Goal: Information Seeking & Learning: Check status

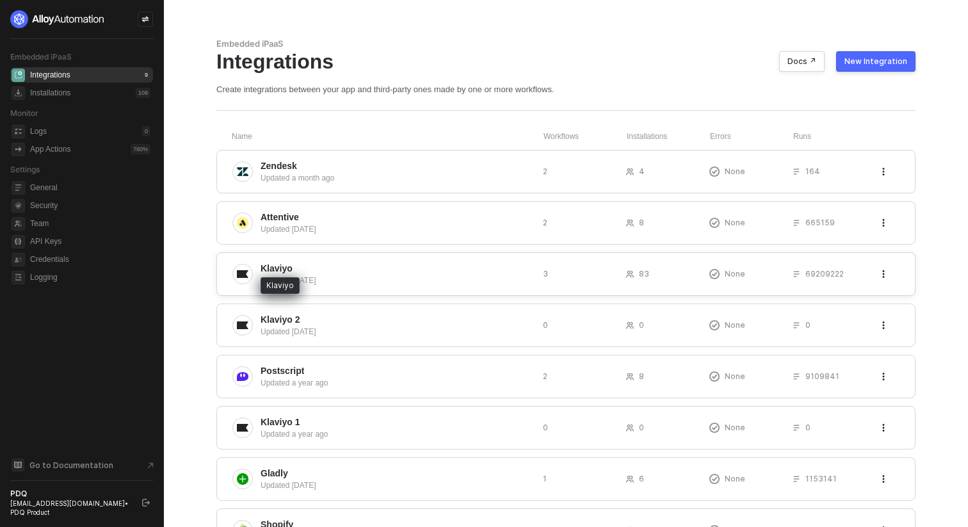
click at [280, 268] on span "Klaviyo" at bounding box center [277, 268] width 32 height 13
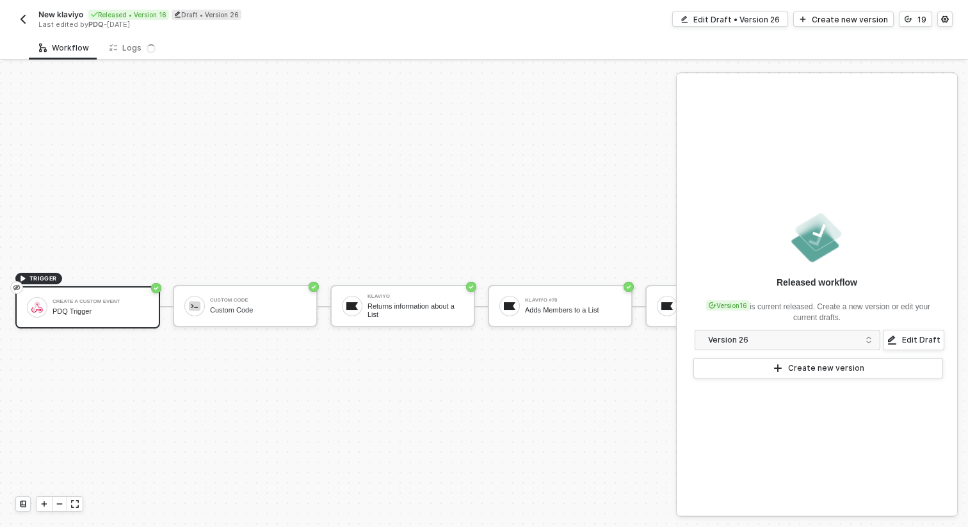
scroll to position [24, 0]
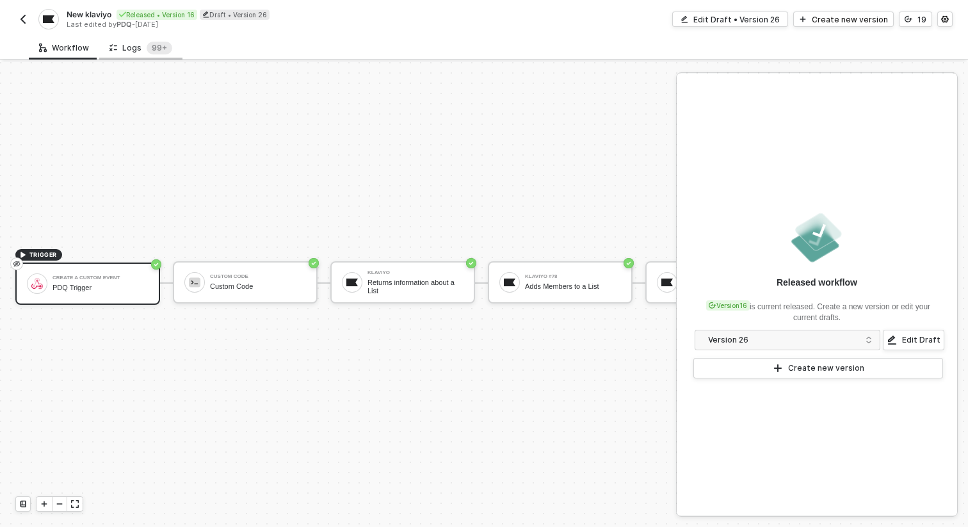
click at [134, 53] on div "Logs 99+" at bounding box center [141, 48] width 63 height 13
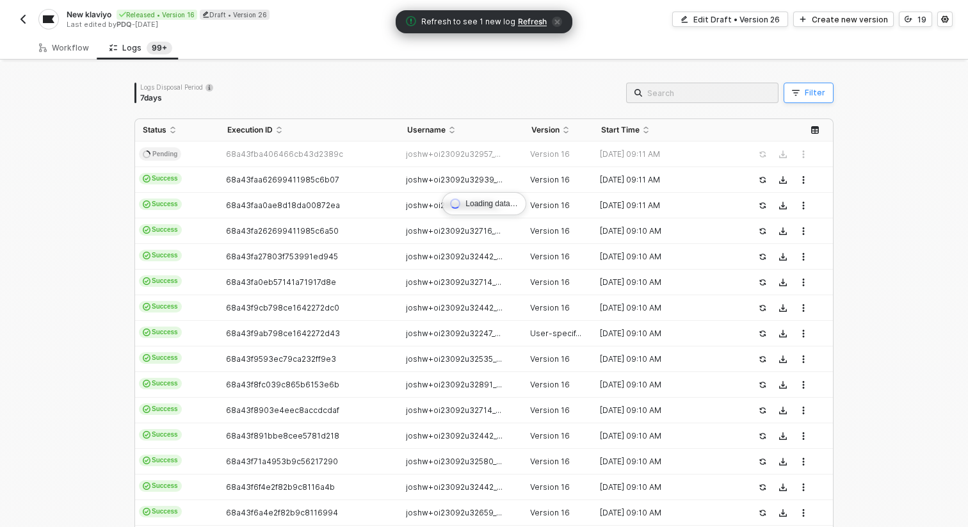
click at [811, 94] on div "Filter" at bounding box center [815, 93] width 20 height 10
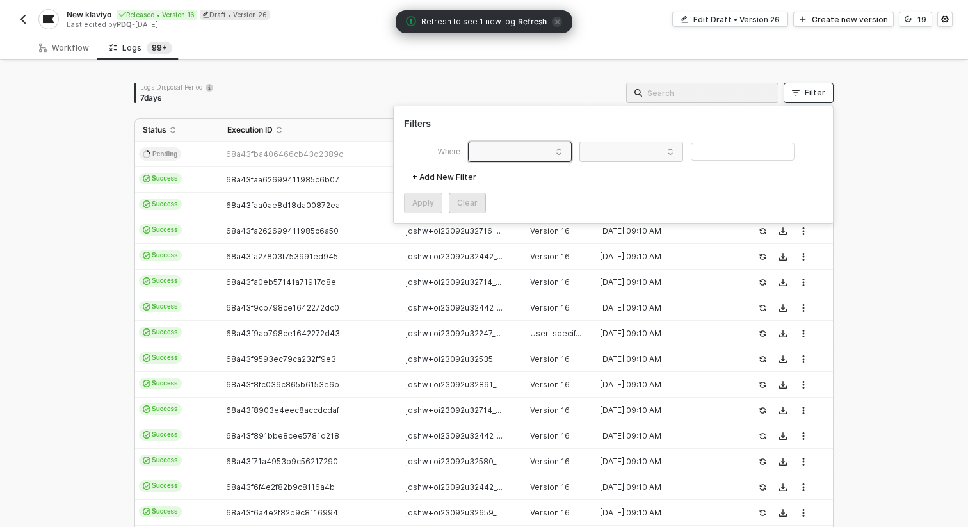
click at [548, 149] on span at bounding box center [522, 151] width 97 height 19
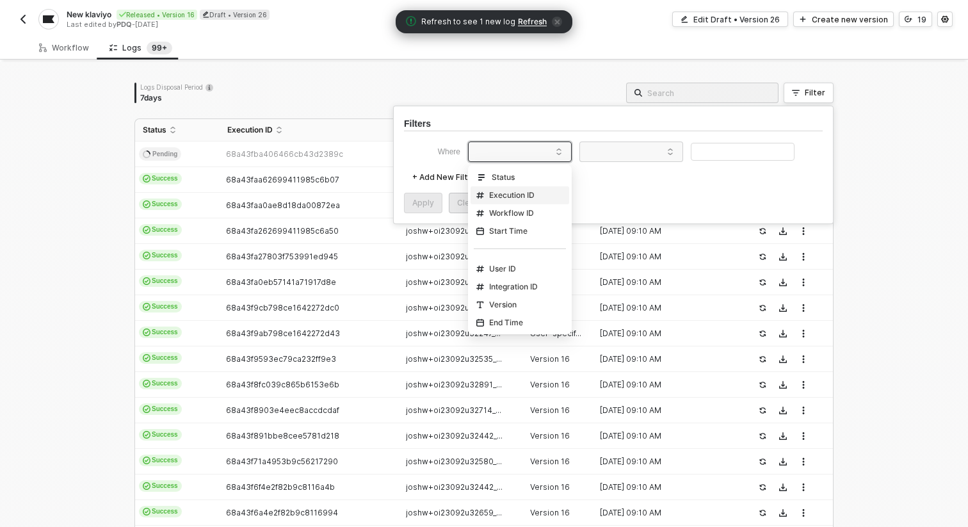
click at [373, 92] on div "Logs Disposal Period 7 days Filter" at bounding box center [483, 93] width 699 height 20
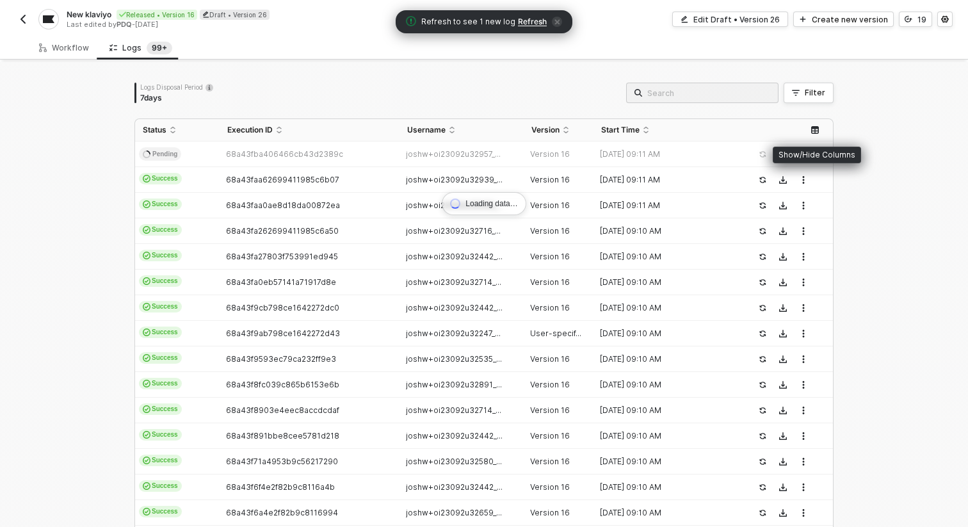
click at [818, 131] on icon "icon-table" at bounding box center [815, 130] width 8 height 8
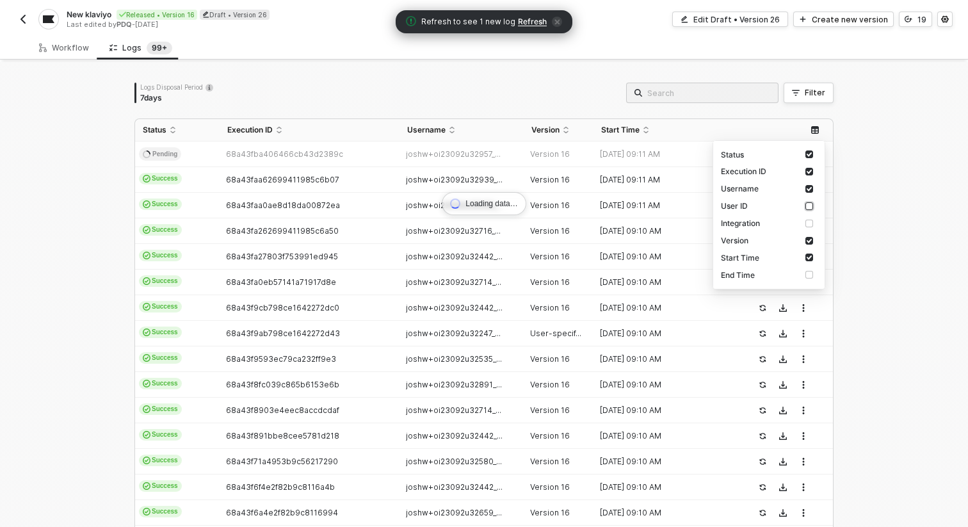
click at [811, 206] on input "checkbox" at bounding box center [810, 206] width 8 height 8
checkbox input "true"
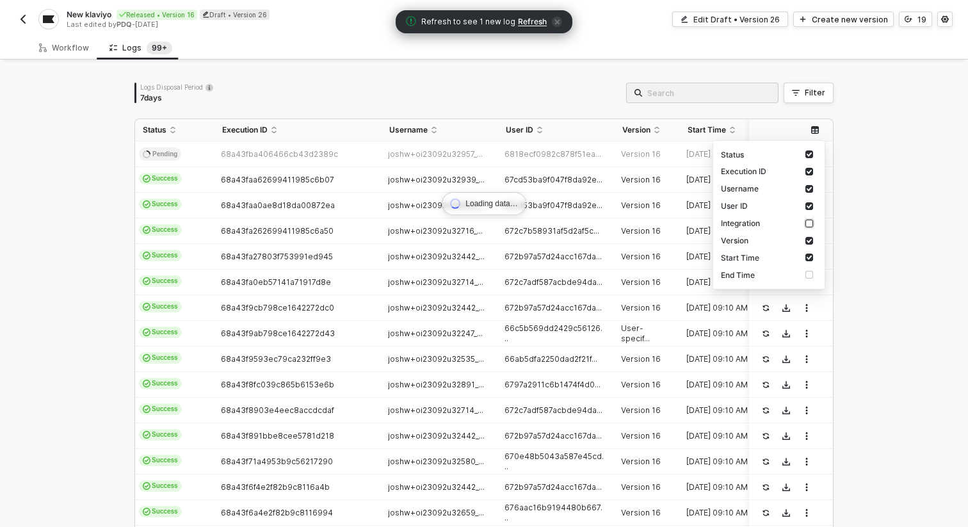
click at [809, 222] on input "checkbox" at bounding box center [810, 224] width 8 height 8
checkbox input "true"
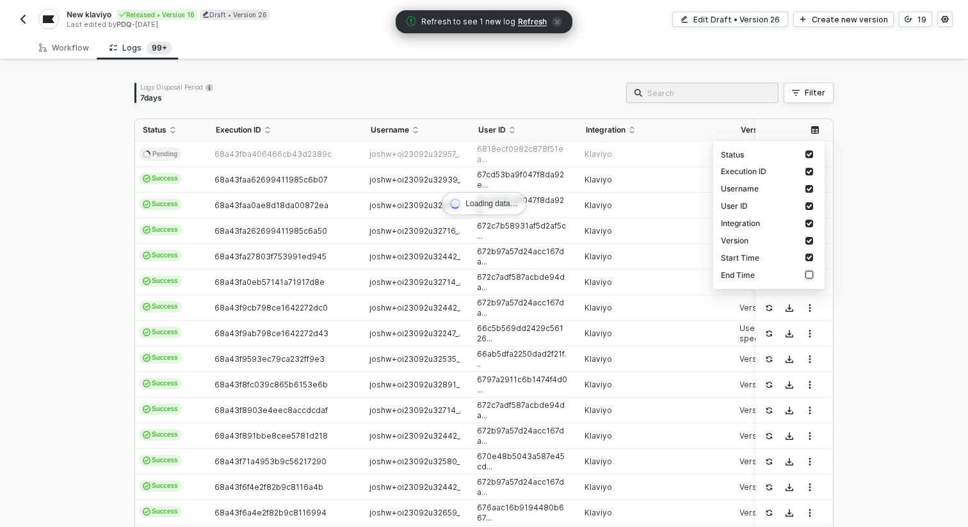
click at [808, 280] on label at bounding box center [812, 275] width 12 height 12
click at [808, 279] on input "checkbox" at bounding box center [810, 275] width 8 height 8
checkbox input "true"
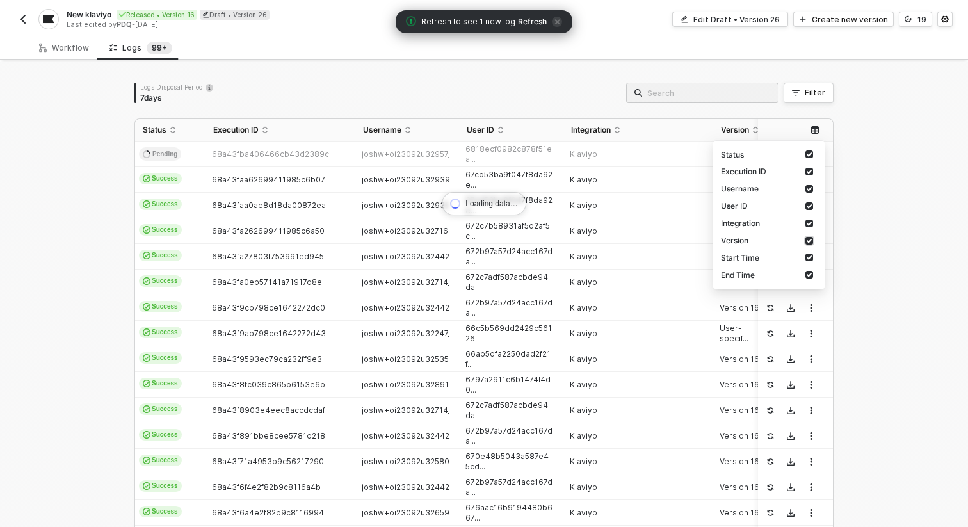
click at [809, 238] on input "checkbox" at bounding box center [810, 241] width 8 height 8
checkbox input "false"
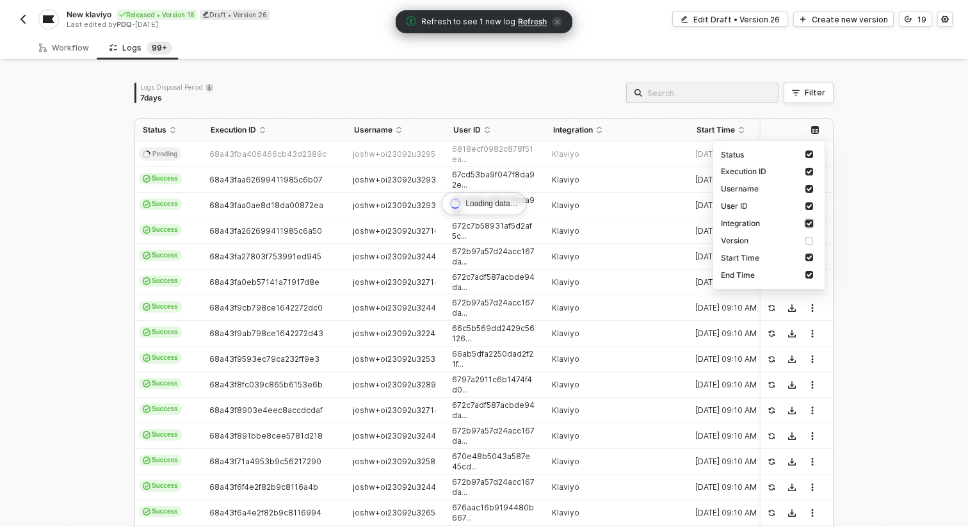
click at [810, 223] on input "checkbox" at bounding box center [810, 224] width 8 height 8
checkbox input "false"
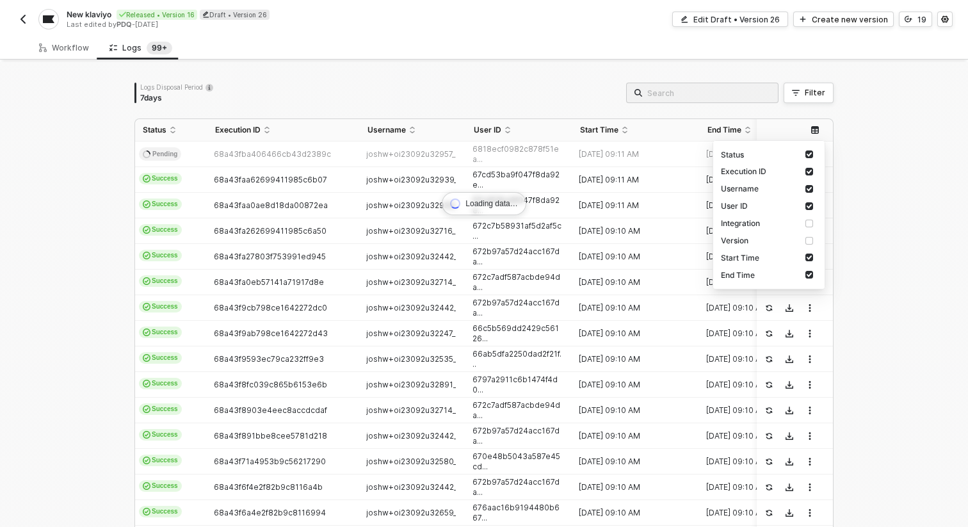
click at [838, 163] on div "Loading data… Logs Disposal Period 7 days Filter Status Execution ID Username U…" at bounding box center [484, 386] width 730 height 649
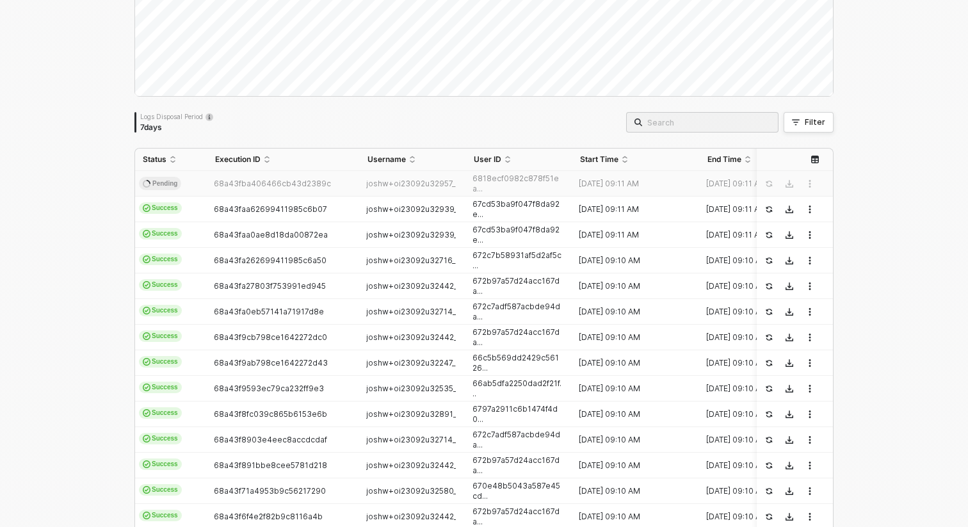
scroll to position [211, 0]
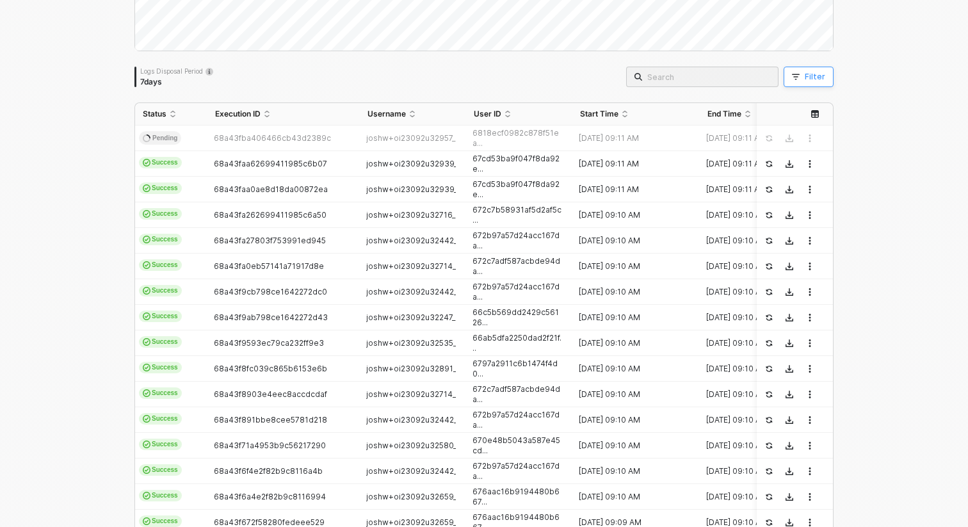
click at [803, 76] on button "Filter" at bounding box center [809, 77] width 50 height 20
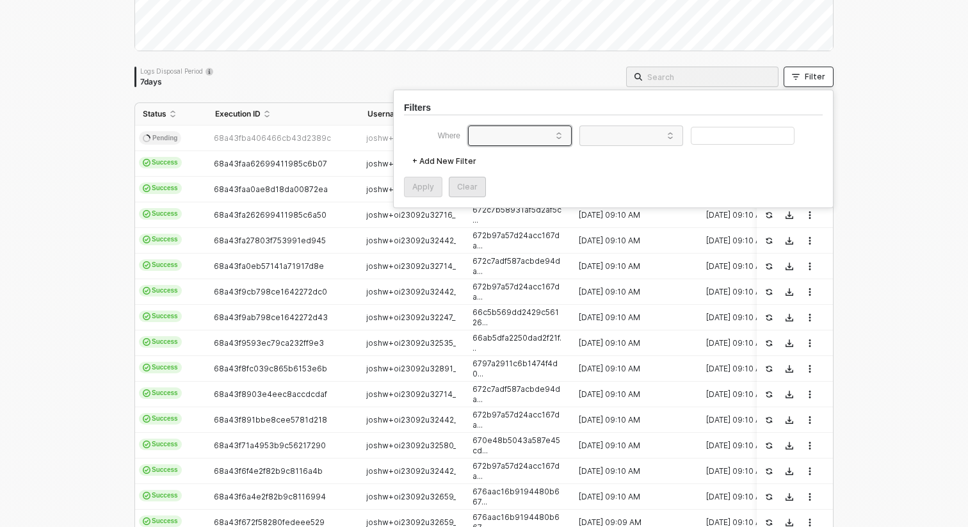
click at [544, 142] on span at bounding box center [522, 135] width 97 height 19
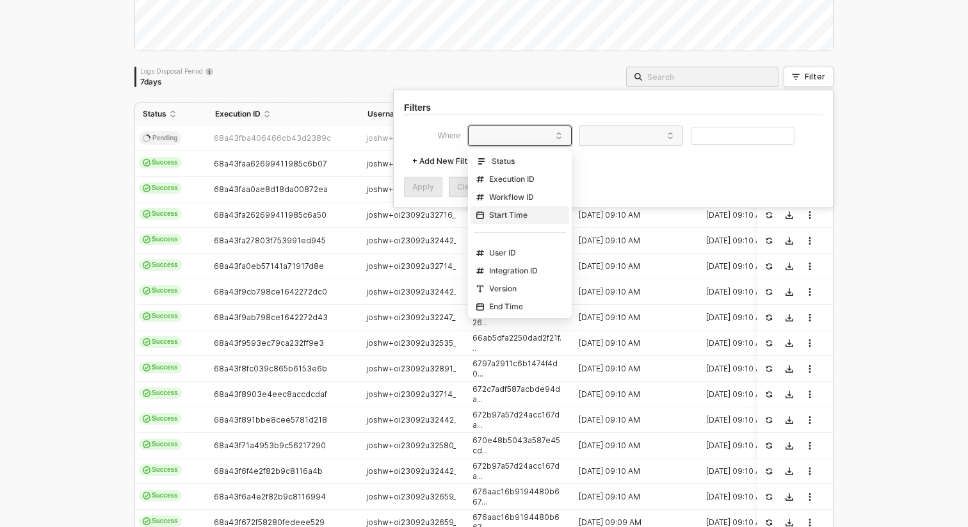
click at [518, 216] on div "Start Time" at bounding box center [501, 215] width 51 height 10
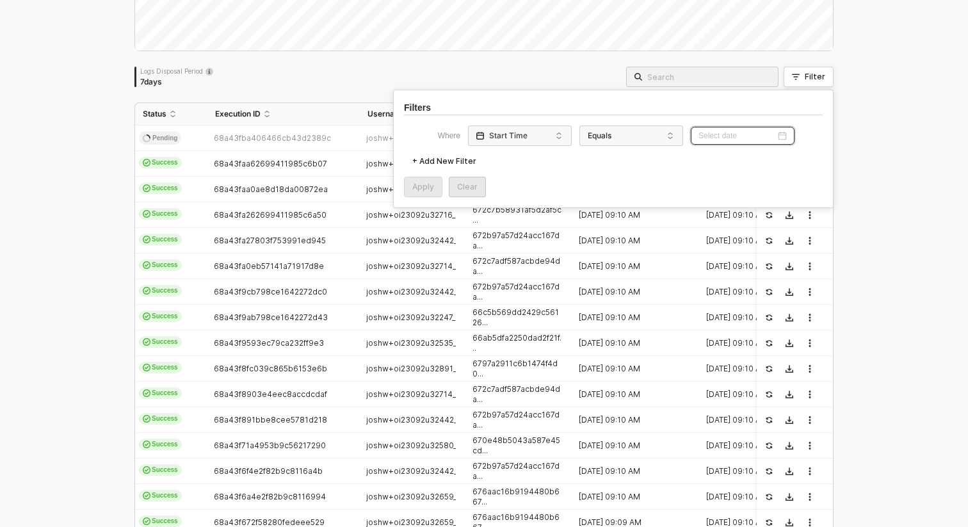
click at [754, 134] on input at bounding box center [737, 136] width 77 height 12
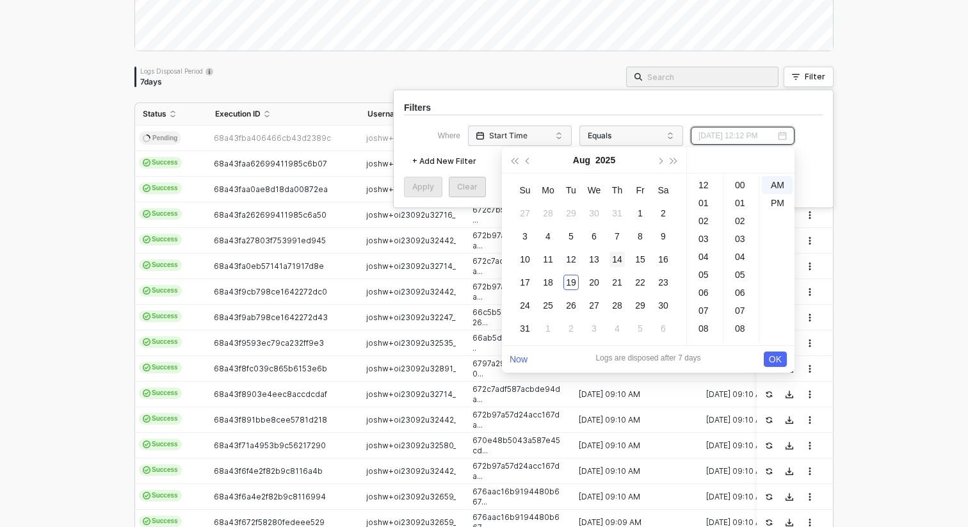
click at [612, 259] on div "14" at bounding box center [617, 259] width 15 height 15
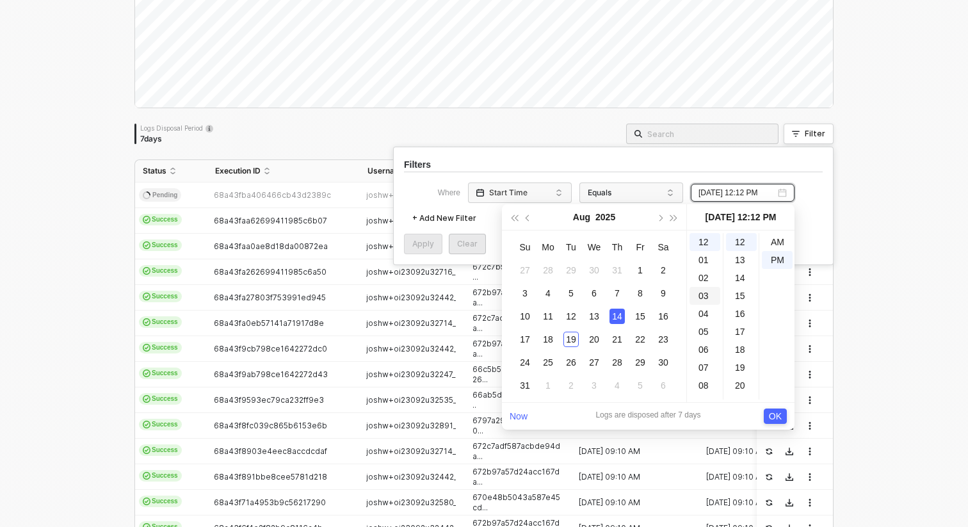
scroll to position [156, 0]
click at [715, 240] on div "12" at bounding box center [705, 241] width 31 height 18
click at [731, 238] on div "12" at bounding box center [741, 241] width 31 height 18
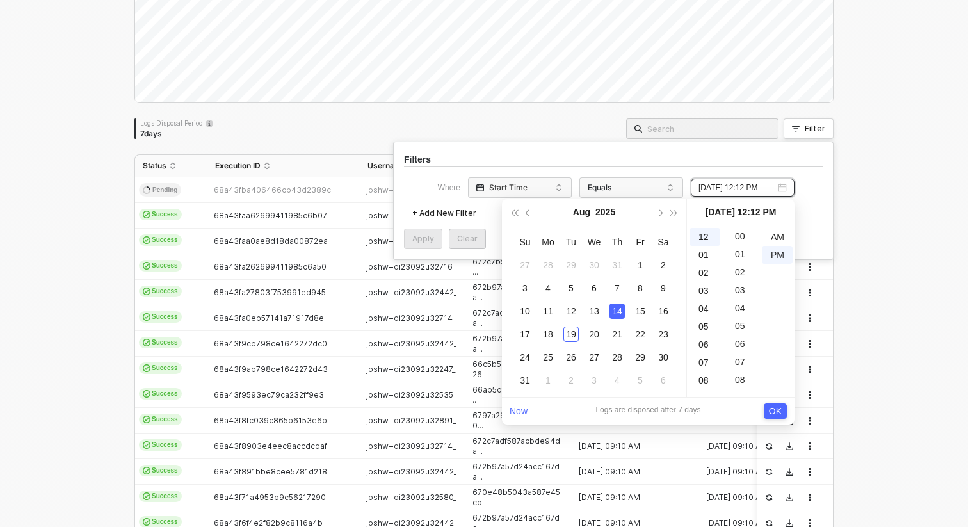
scroll to position [0, 0]
click at [740, 236] on div "00" at bounding box center [741, 237] width 31 height 18
type input "[DATE] 12:00 PM"
click at [776, 410] on span "OK" at bounding box center [775, 411] width 13 height 14
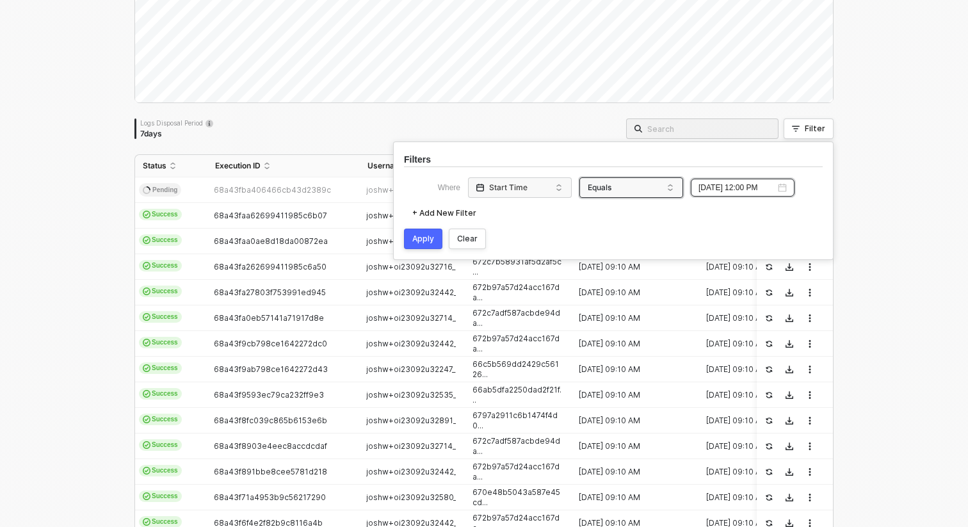
click at [597, 191] on div "Equals" at bounding box center [628, 187] width 86 height 20
click at [603, 232] on div "Greater Than" at bounding box center [631, 230] width 92 height 20
click at [437, 211] on div "+ Add New Filter" at bounding box center [444, 213] width 64 height 10
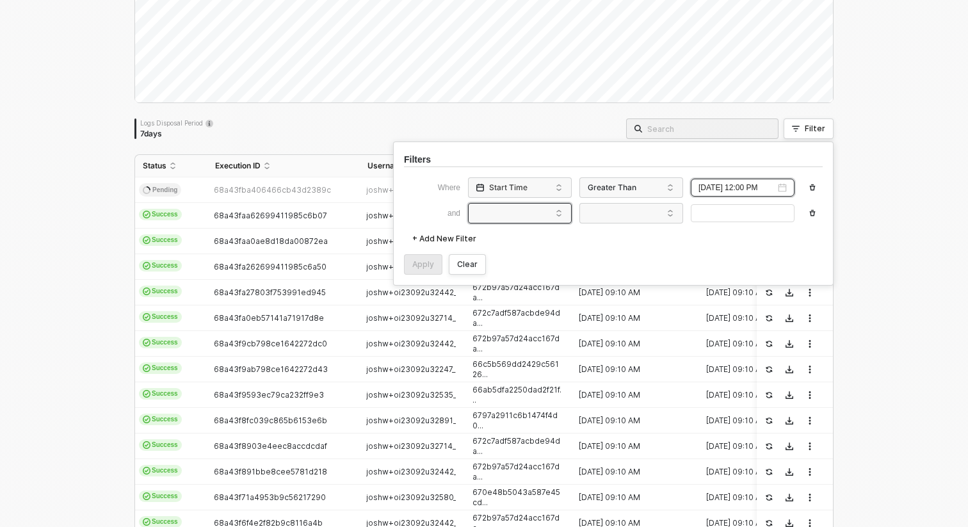
click at [540, 216] on span at bounding box center [522, 213] width 97 height 19
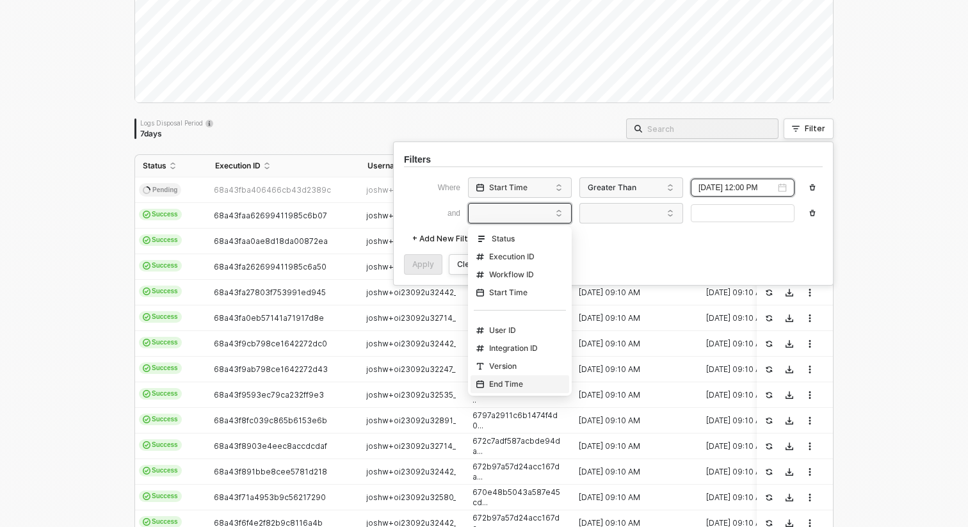
click at [517, 379] on div "End Time" at bounding box center [499, 384] width 47 height 10
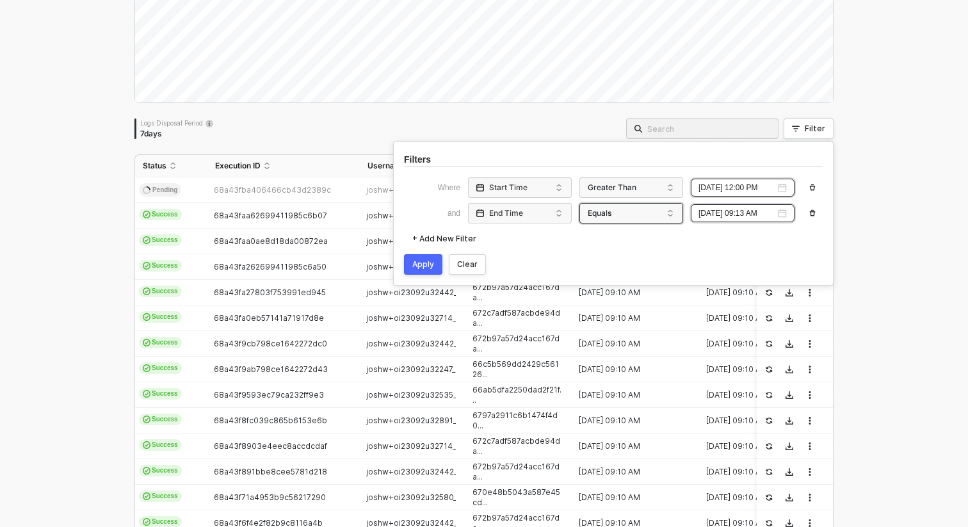
click at [663, 219] on div "Equals" at bounding box center [628, 213] width 86 height 20
click at [636, 273] on div "Less Than" at bounding box center [631, 273] width 92 height 20
click at [744, 213] on input at bounding box center [737, 213] width 77 height 12
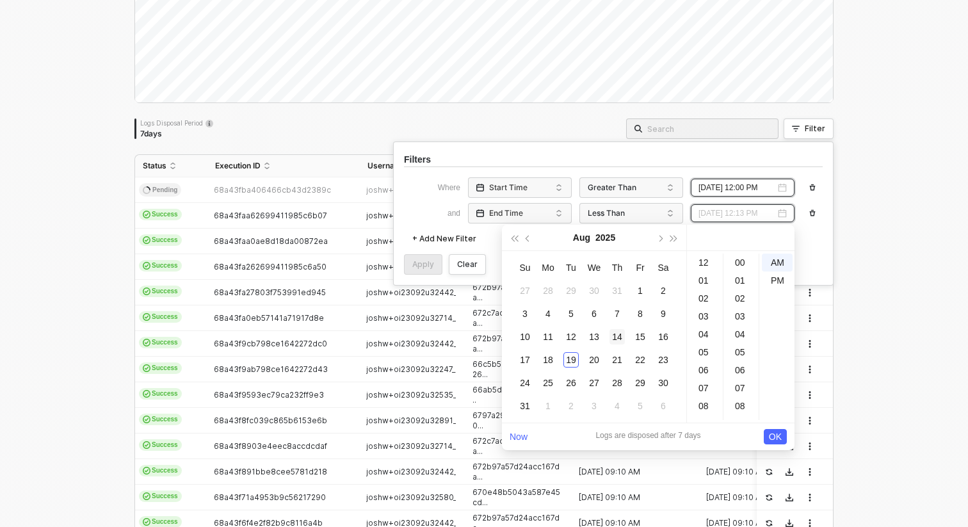
click at [620, 337] on div "14" at bounding box center [617, 336] width 15 height 15
click at [634, 342] on div "15" at bounding box center [640, 336] width 15 height 15
click at [741, 264] on div "00" at bounding box center [741, 263] width 31 height 18
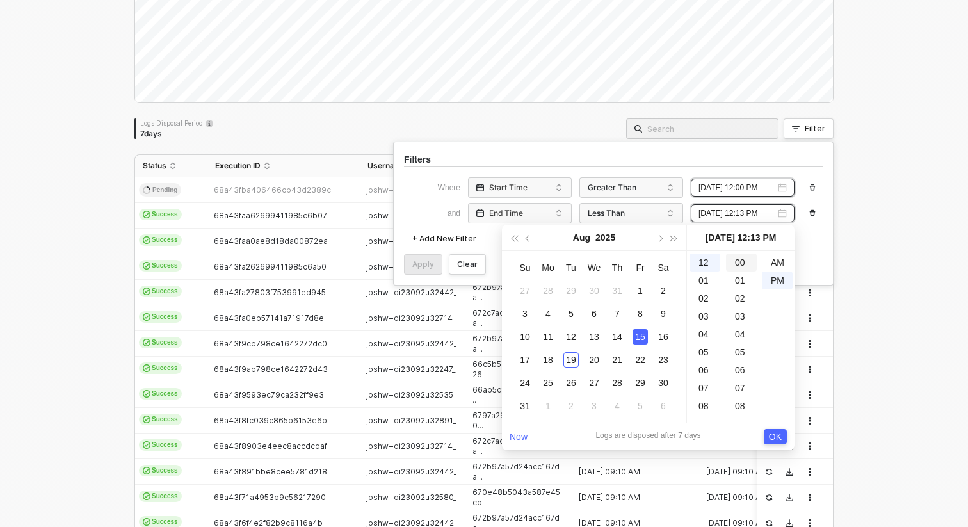
type input "[DATE] 12:00 PM"
click at [694, 170] on div "Filters Where Start Time Greater Than [DATE] 12:00 PM and End Time Less Than [D…" at bounding box center [613, 214] width 441 height 144
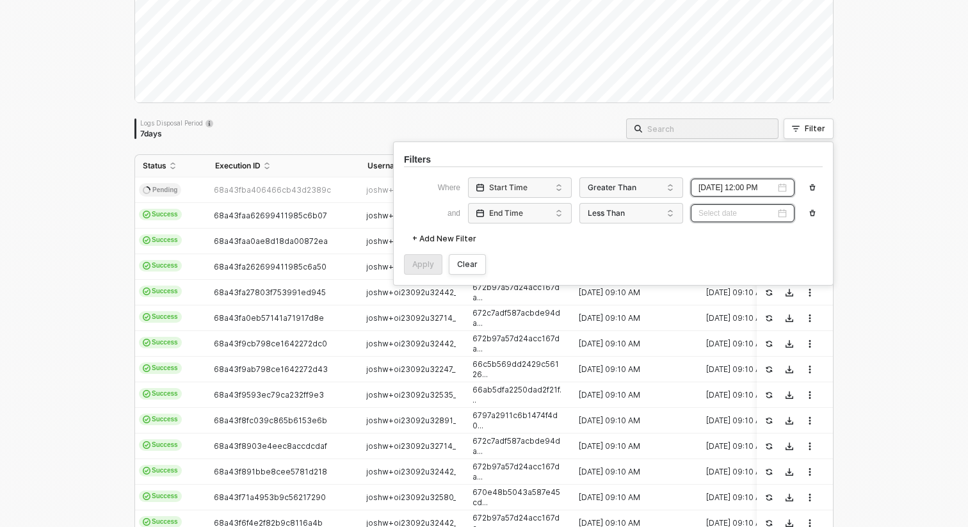
click at [727, 207] on input at bounding box center [737, 213] width 77 height 12
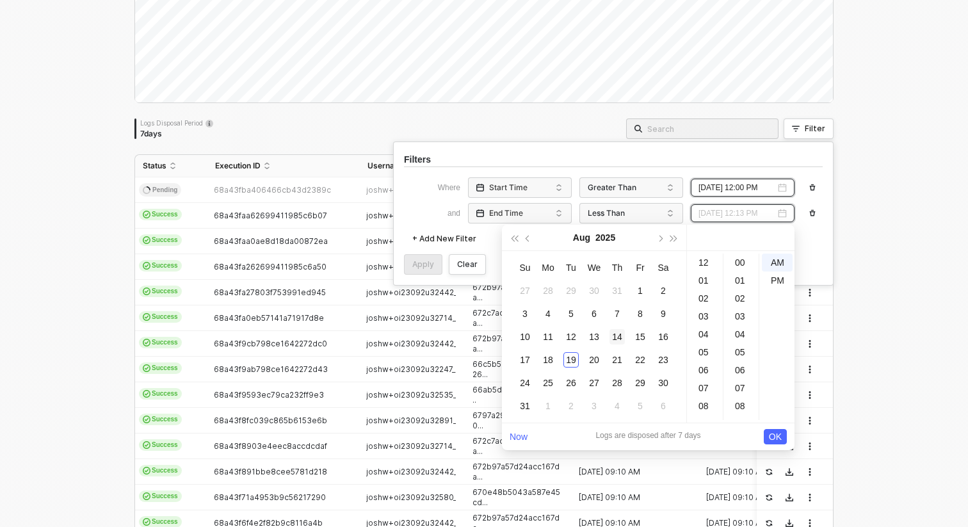
click at [619, 336] on div "14" at bounding box center [617, 336] width 15 height 15
click at [739, 267] on div "00" at bounding box center [741, 263] width 31 height 18
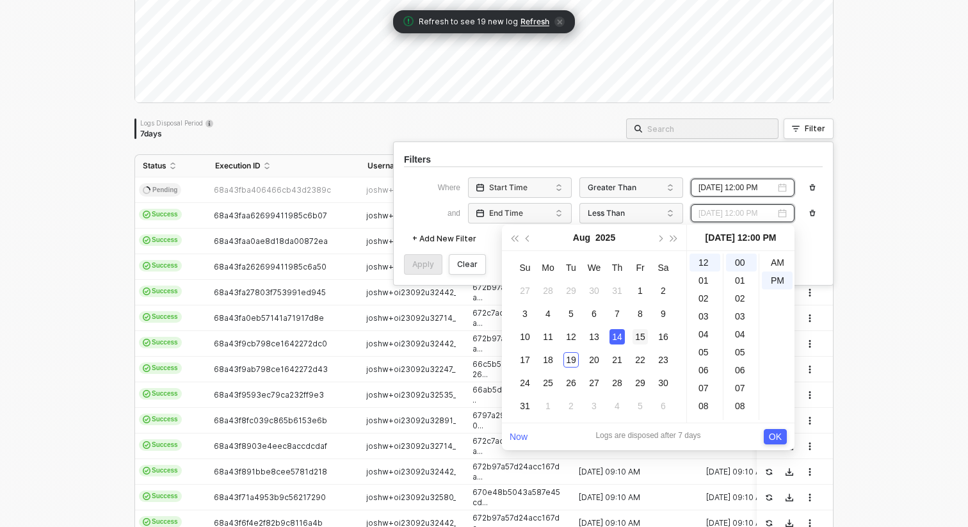
click at [638, 340] on div "15" at bounding box center [640, 336] width 15 height 15
type input "[DATE] 12:00 PM"
click at [779, 376] on ul "AM PM" at bounding box center [777, 337] width 36 height 167
click at [776, 436] on span "OK" at bounding box center [775, 437] width 13 height 14
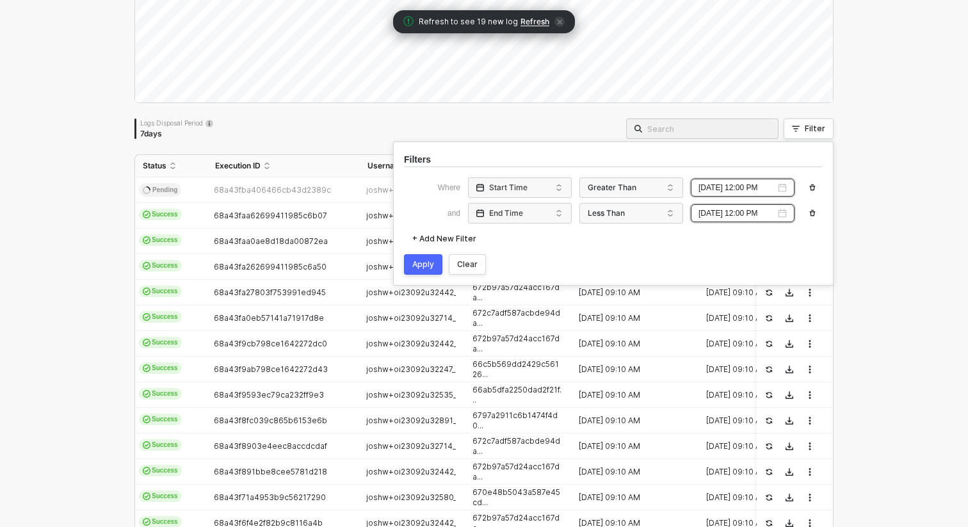
click at [412, 269] on div "Apply" at bounding box center [423, 264] width 22 height 10
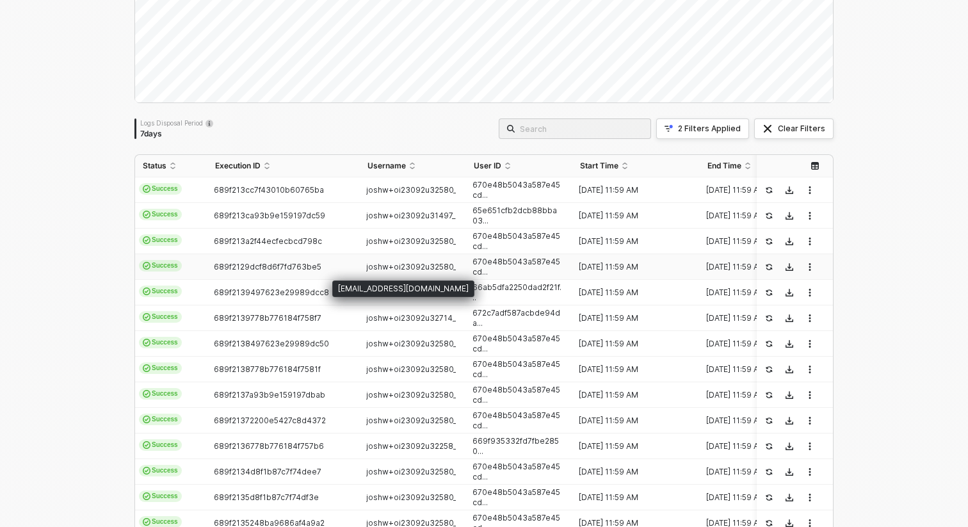
click at [412, 269] on span "joshw+oi23092u32580_..." at bounding box center [414, 267] width 96 height 10
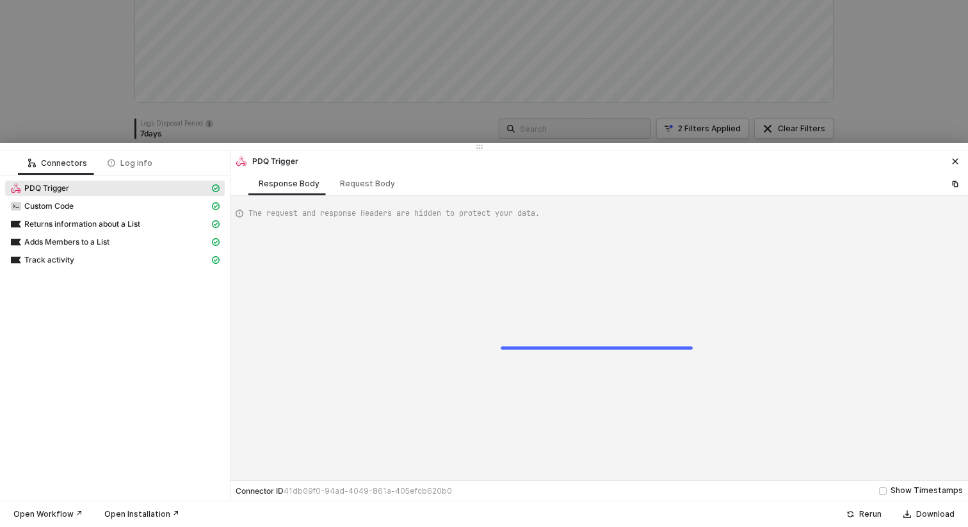
type textarea "{ "json": { "body": { "orderNote": "", "eventDate": "[DATE]T11:59:37.116Z", "or…"
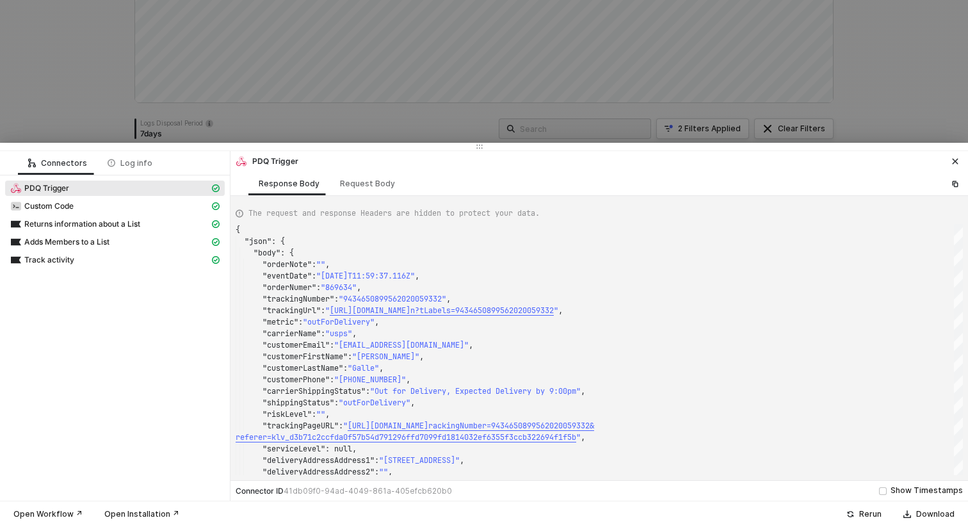
click at [952, 162] on icon "icon-close" at bounding box center [956, 162] width 8 height 8
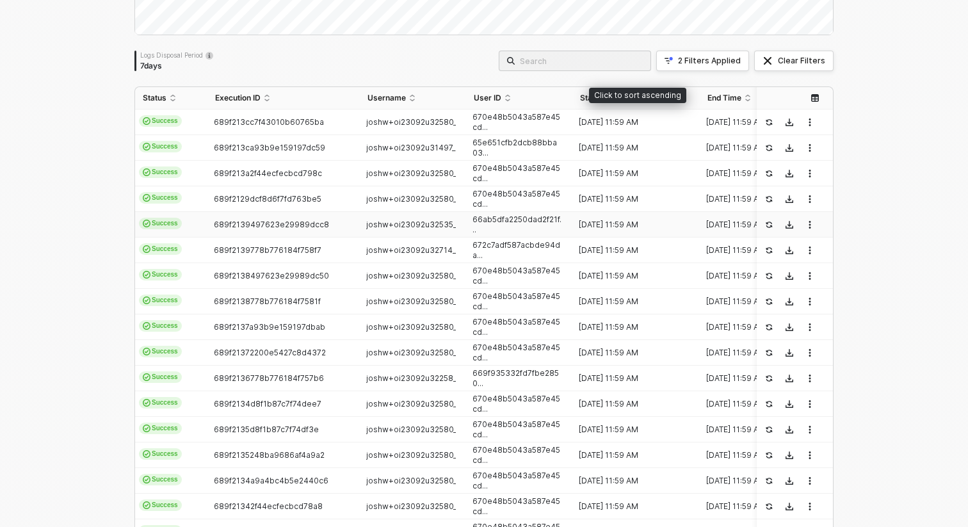
scroll to position [379, 0]
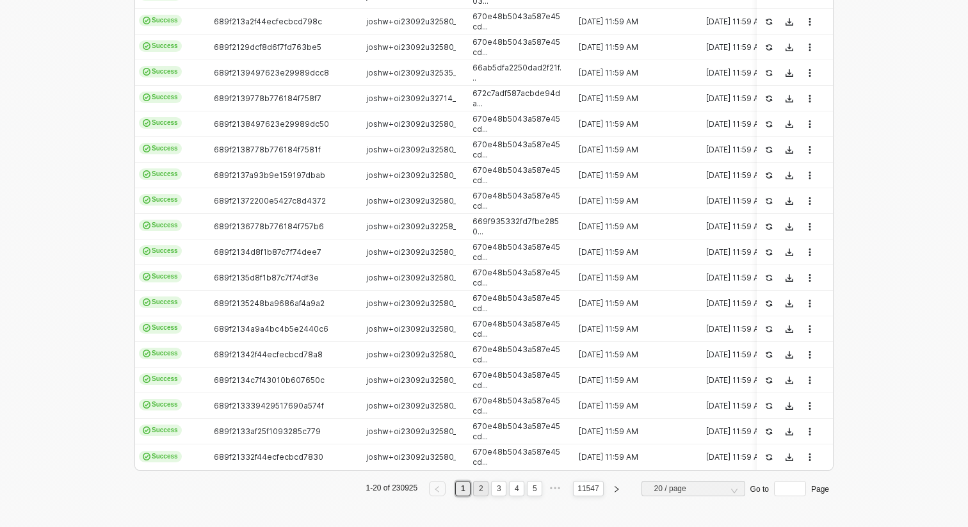
click at [487, 490] on li "2" at bounding box center [480, 488] width 15 height 15
click at [499, 489] on link "3" at bounding box center [499, 489] width 12 height 14
click at [512, 491] on link "4" at bounding box center [517, 489] width 12 height 14
click at [532, 491] on link "6" at bounding box center [535, 489] width 12 height 14
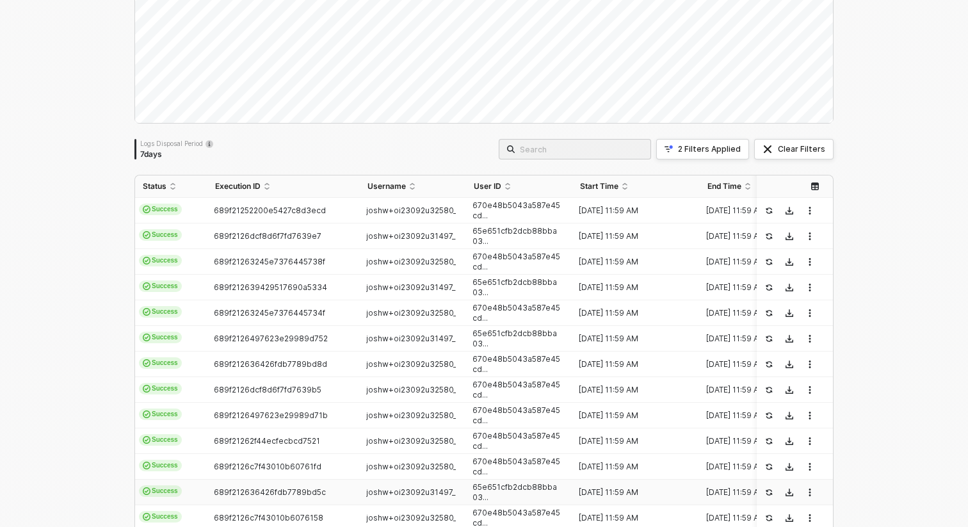
scroll to position [0, 0]
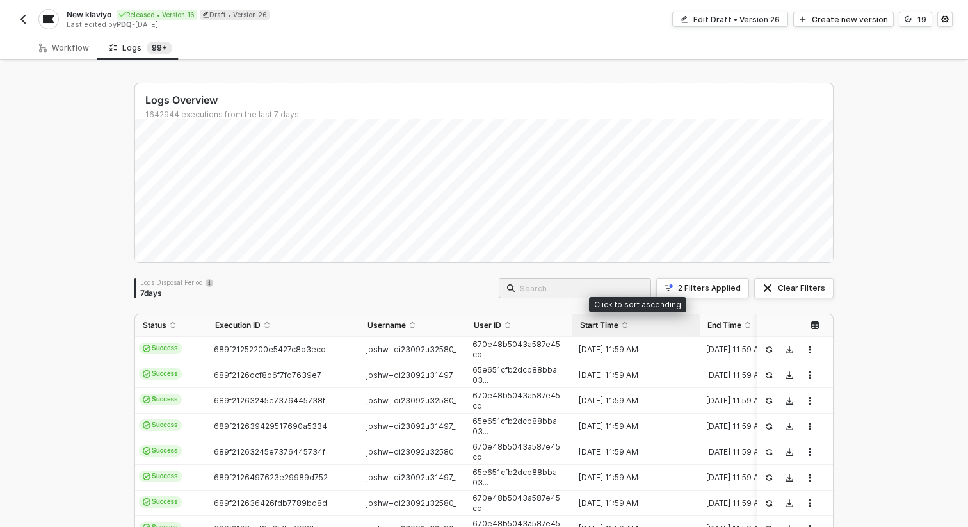
click at [622, 323] on div "Start Time" at bounding box center [636, 325] width 112 height 10
click at [623, 323] on div "Start Time" at bounding box center [636, 325] width 112 height 10
click at [703, 288] on div "2 Filters Applied" at bounding box center [709, 288] width 63 height 10
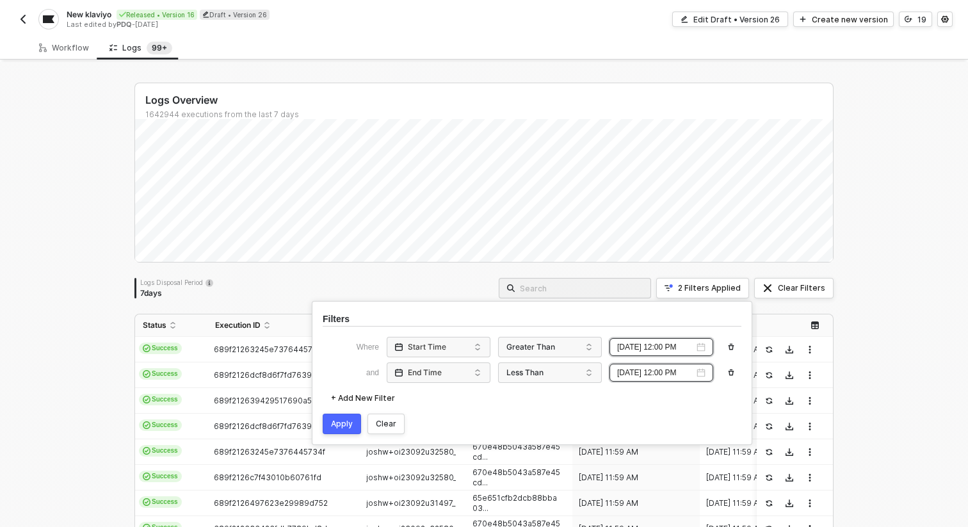
click at [731, 374] on icon "button" at bounding box center [732, 373] width 8 height 8
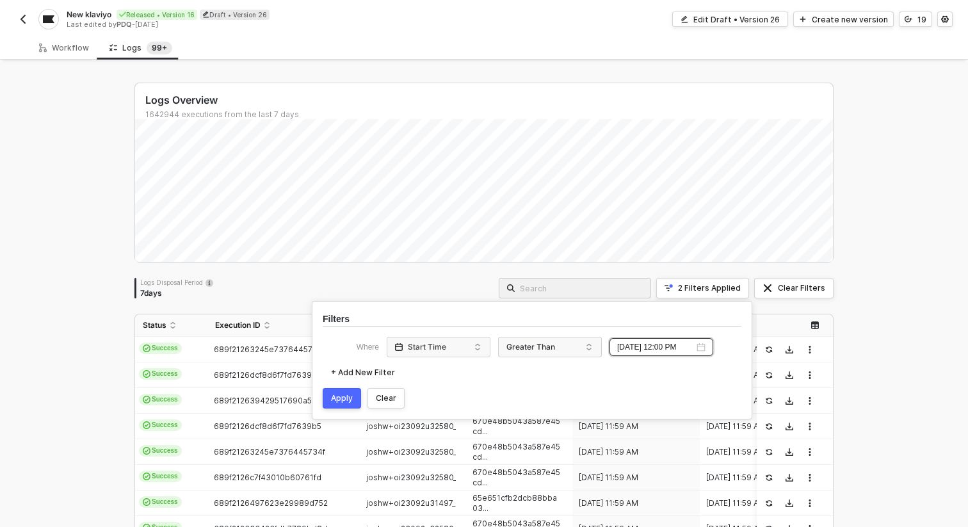
click at [341, 393] on div "Apply" at bounding box center [342, 398] width 22 height 10
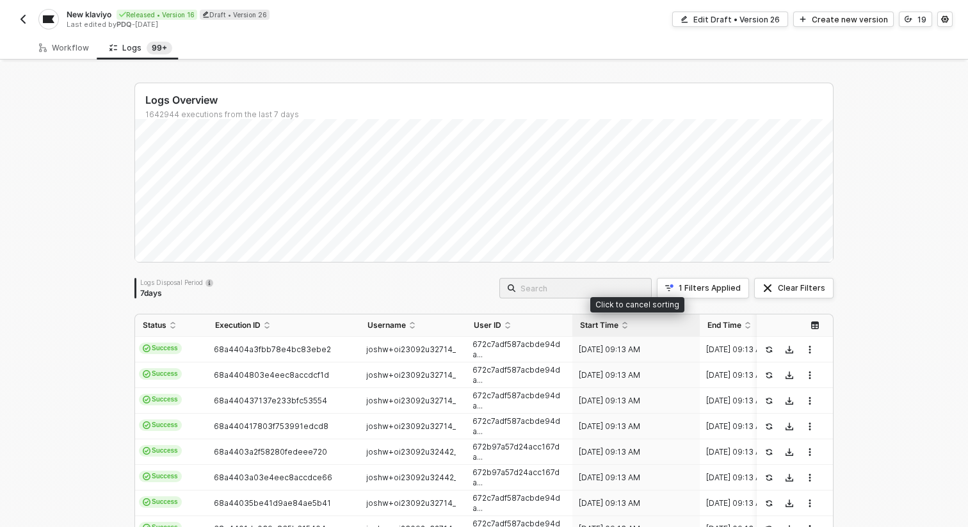
click at [624, 320] on div "Start Time" at bounding box center [636, 325] width 112 height 10
click at [717, 286] on div "1 Filters Applied" at bounding box center [710, 288] width 62 height 10
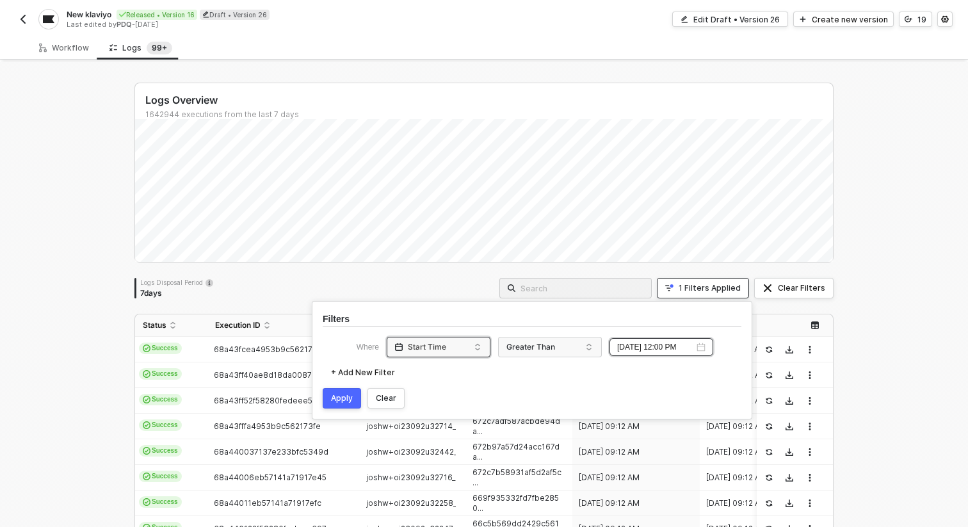
click at [470, 347] on div "Start Time" at bounding box center [436, 347] width 86 height 20
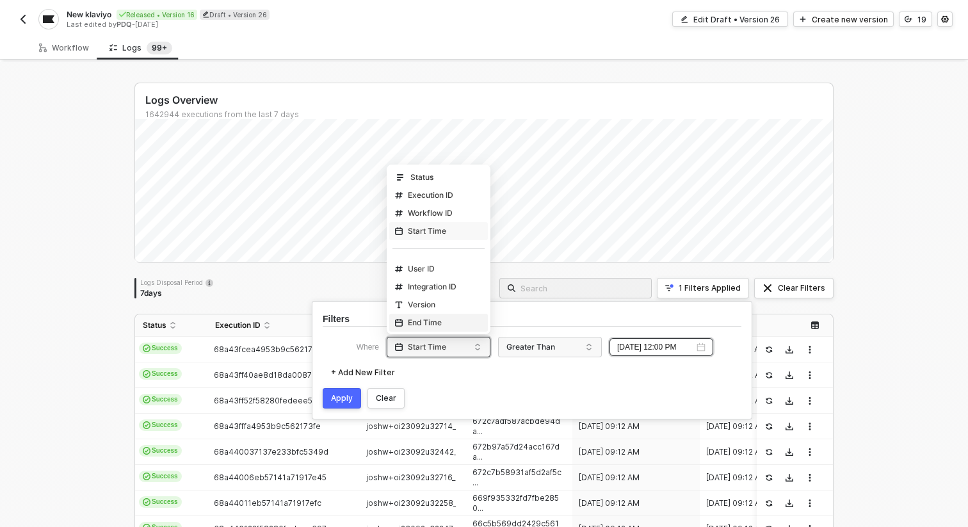
click at [432, 321] on div "End Time" at bounding box center [418, 323] width 47 height 10
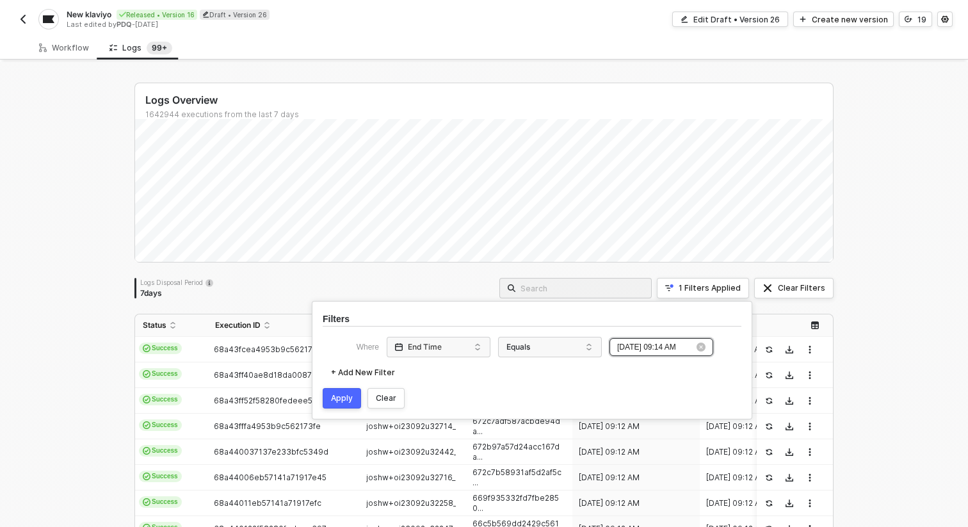
click at [679, 348] on input "[DATE] 09:14 AM" at bounding box center [655, 347] width 77 height 12
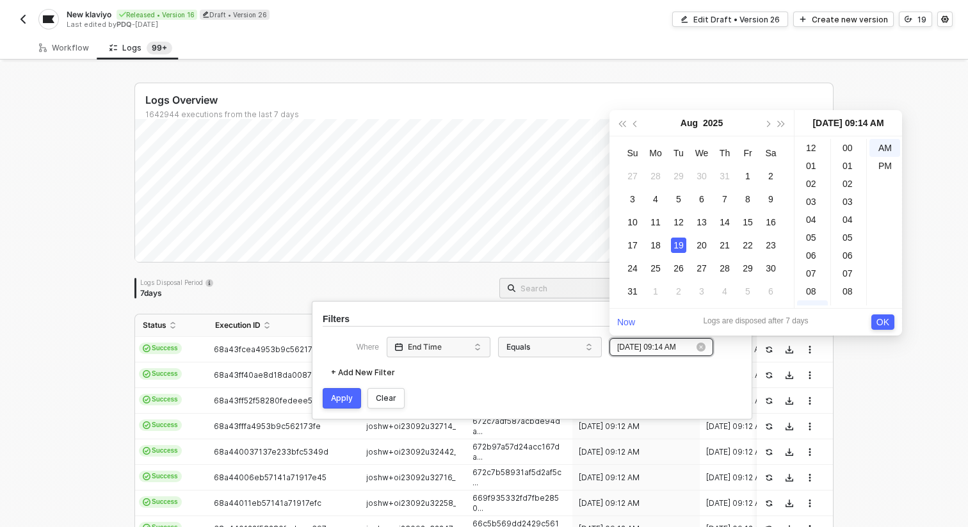
scroll to position [251, 0]
click at [745, 222] on div "15" at bounding box center [747, 222] width 15 height 15
type input "[DATE] 09:14 AM"
click at [877, 321] on span "OK" at bounding box center [883, 322] width 13 height 14
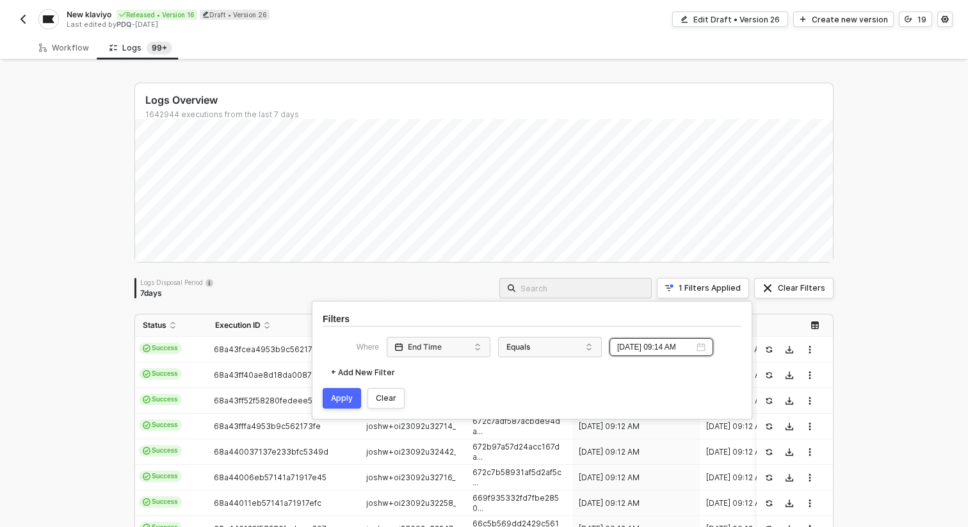
click at [348, 394] on div "Apply" at bounding box center [342, 398] width 22 height 10
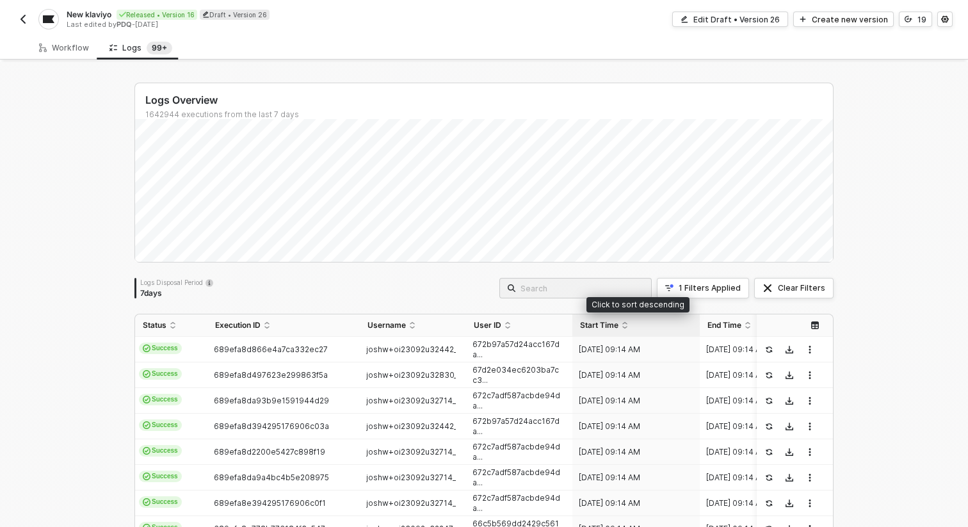
click at [622, 323] on div "Start Time" at bounding box center [636, 325] width 112 height 10
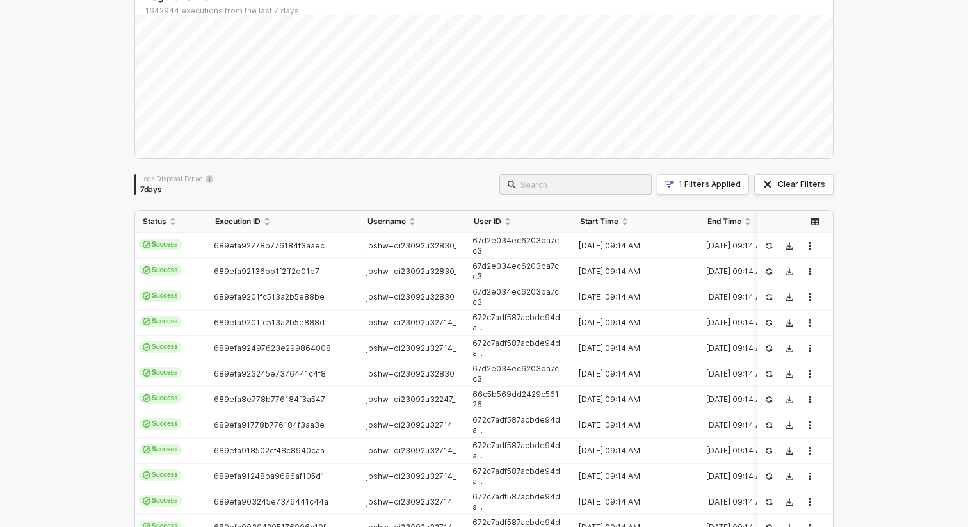
scroll to position [0, 0]
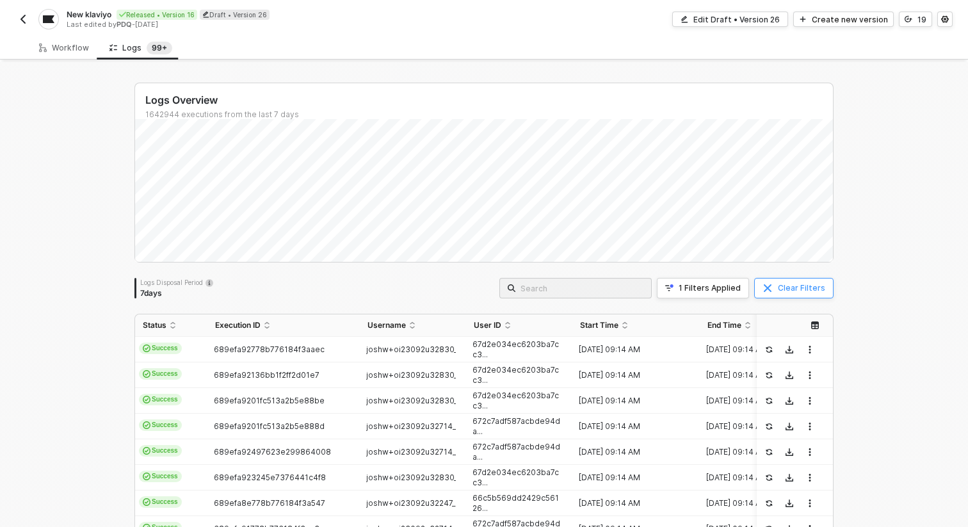
click at [777, 287] on button "Clear Filters" at bounding box center [793, 288] width 79 height 20
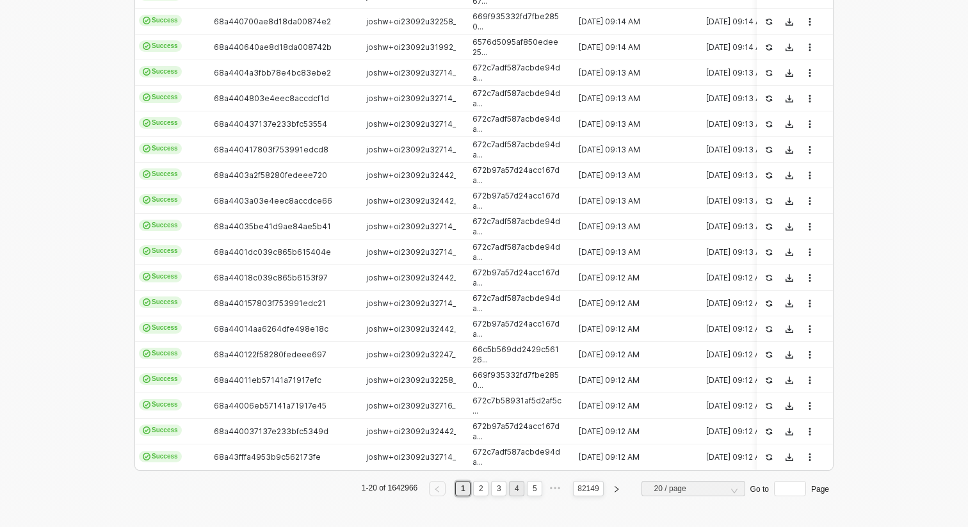
click at [518, 487] on link "4" at bounding box center [517, 489] width 12 height 14
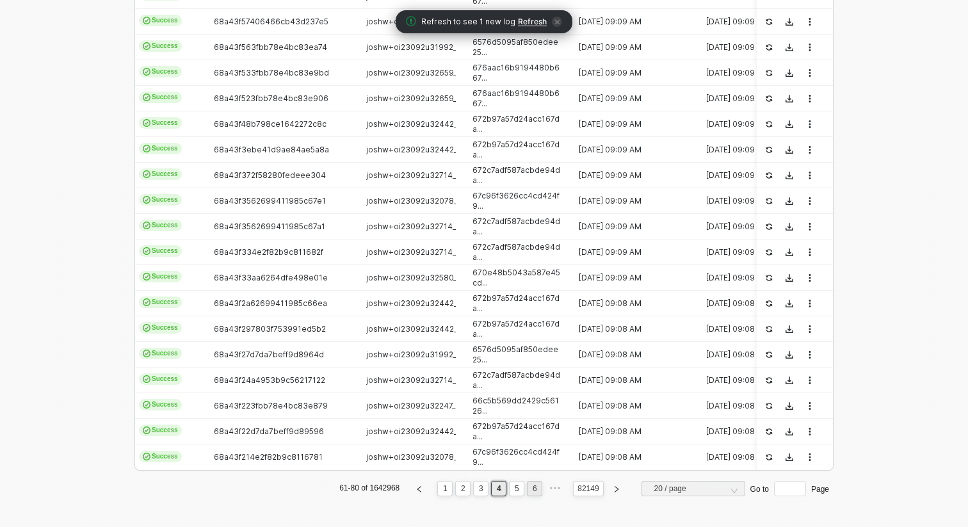
click at [529, 487] on link "6" at bounding box center [535, 489] width 12 height 14
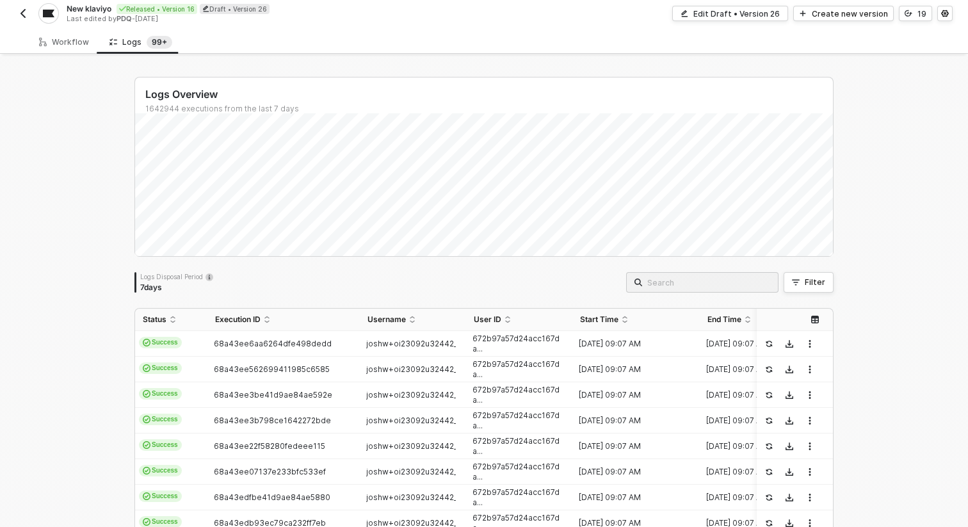
scroll to position [0, 0]
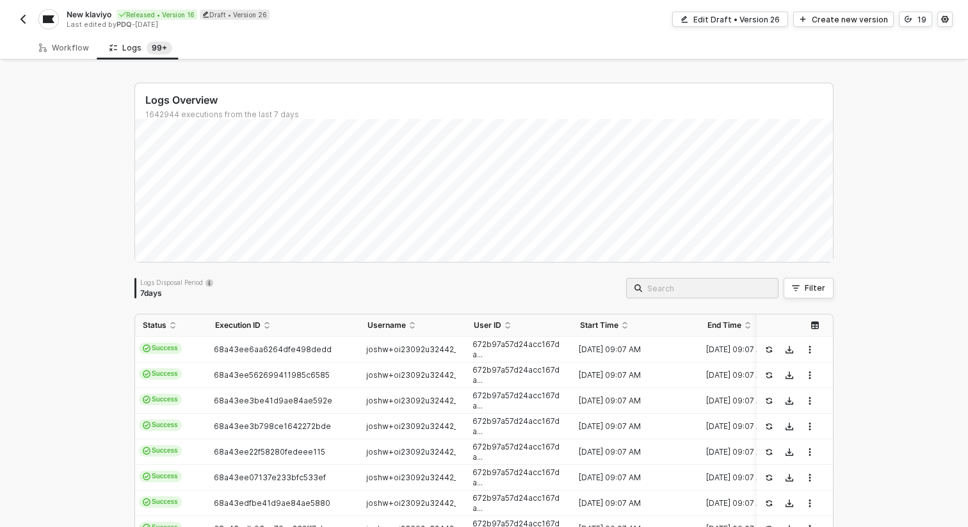
click at [813, 321] on icon "icon-table" at bounding box center [815, 325] width 8 height 8
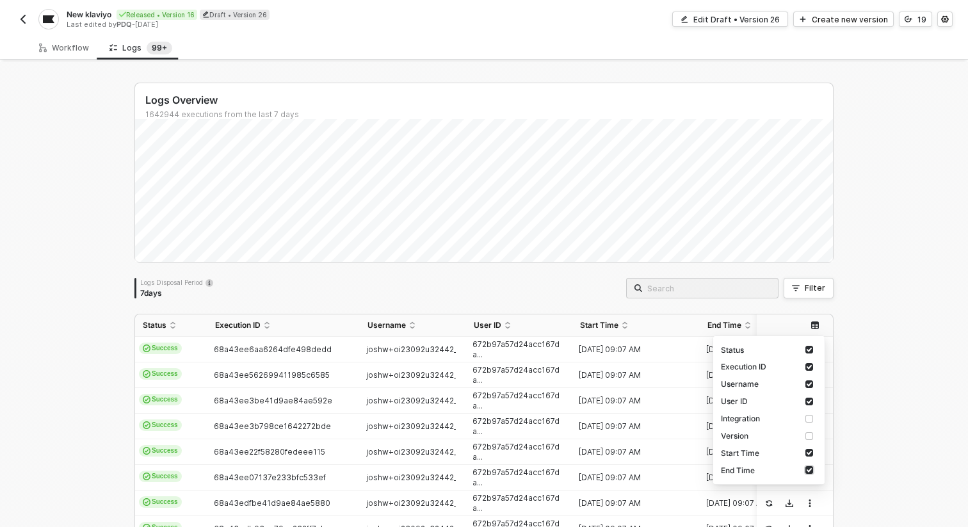
click at [809, 467] on input "checkbox" at bounding box center [810, 470] width 8 height 8
checkbox input "false"
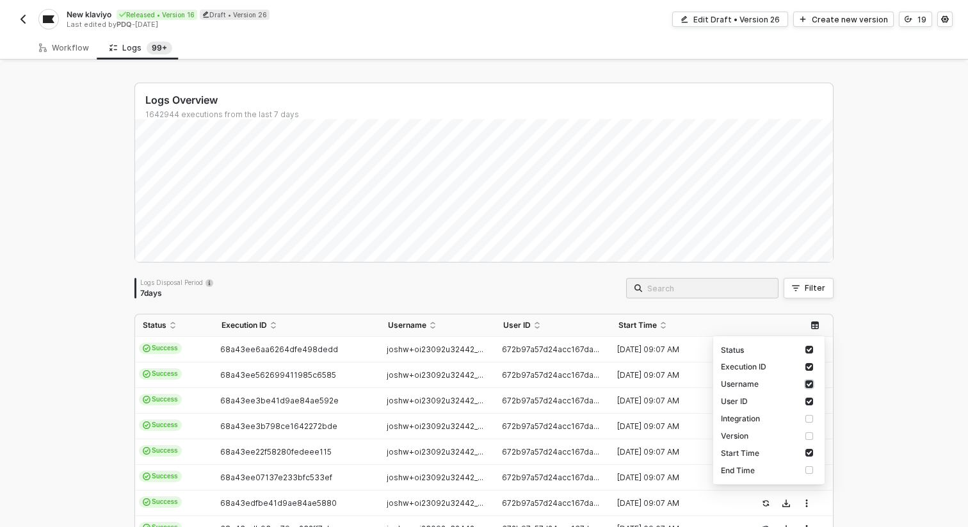
click at [808, 384] on input "checkbox" at bounding box center [810, 384] width 8 height 8
checkbox input "false"
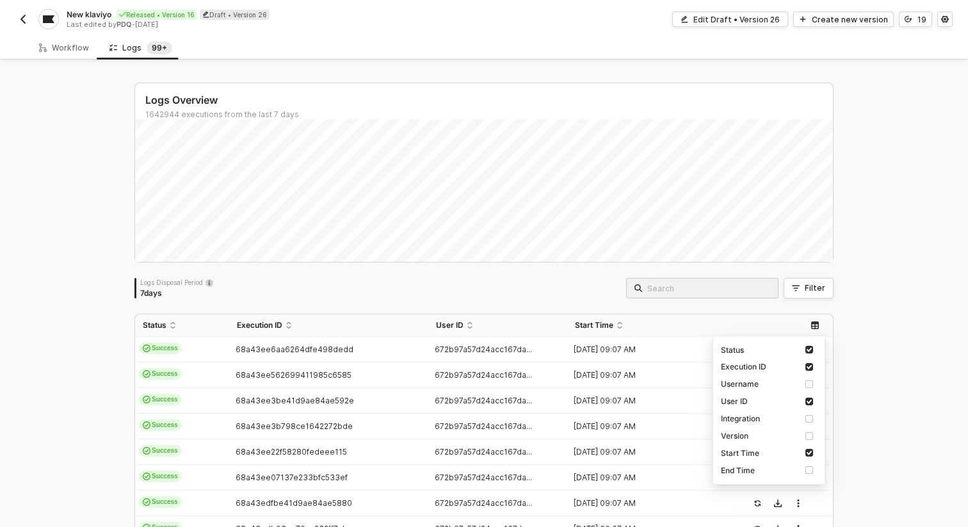
click at [534, 287] on div "Logs Disposal Period 7 days Filter" at bounding box center [483, 288] width 699 height 20
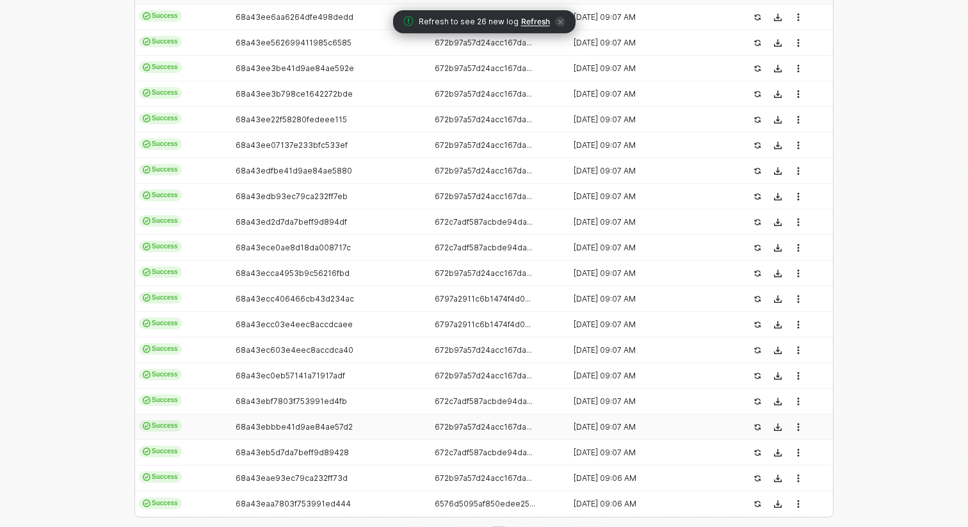
scroll to position [379, 0]
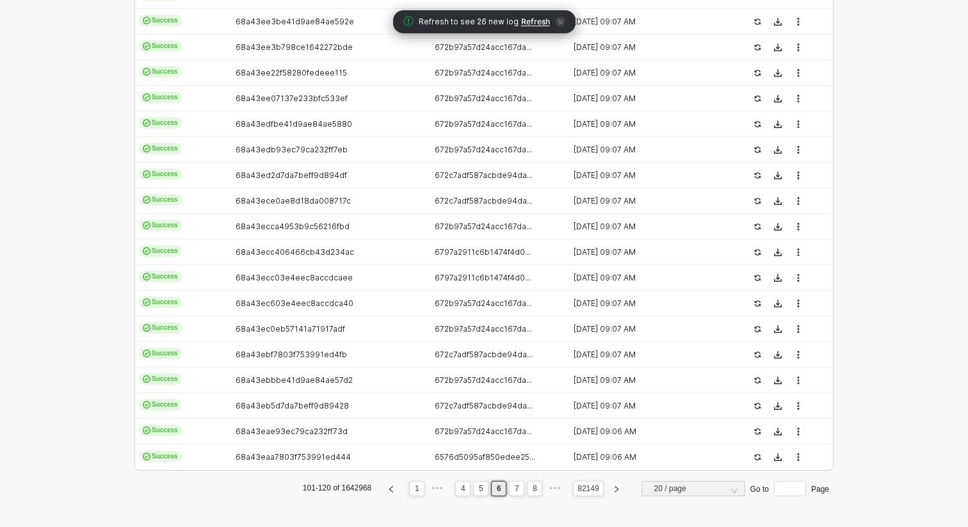
click at [542, 489] on ul "101-120 of 1642968 1 ••• 4 5 6 7 8 ••• 82149 20 / page Go to Page" at bounding box center [483, 488] width 699 height 15
click at [539, 489] on li "8" at bounding box center [534, 488] width 15 height 15
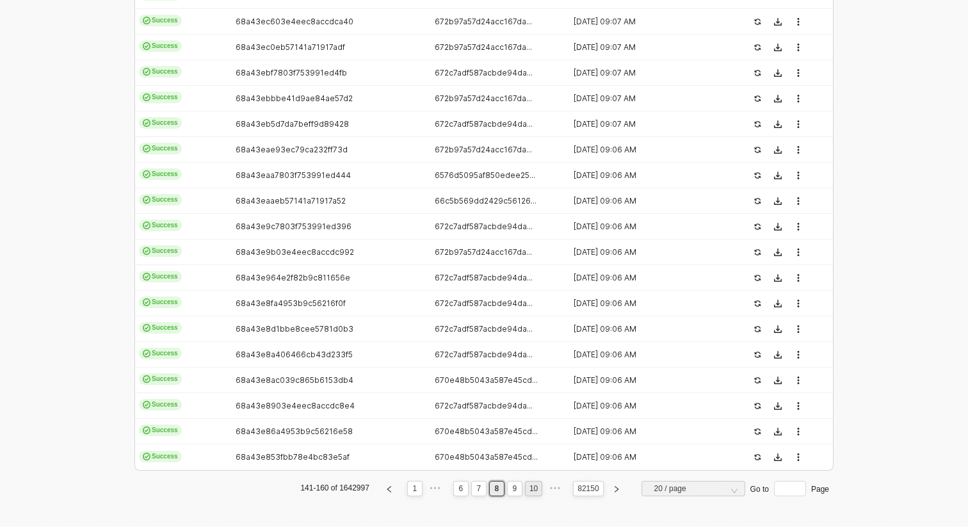
click at [537, 489] on link "10" at bounding box center [534, 489] width 16 height 14
click at [537, 489] on link "12" at bounding box center [534, 489] width 16 height 14
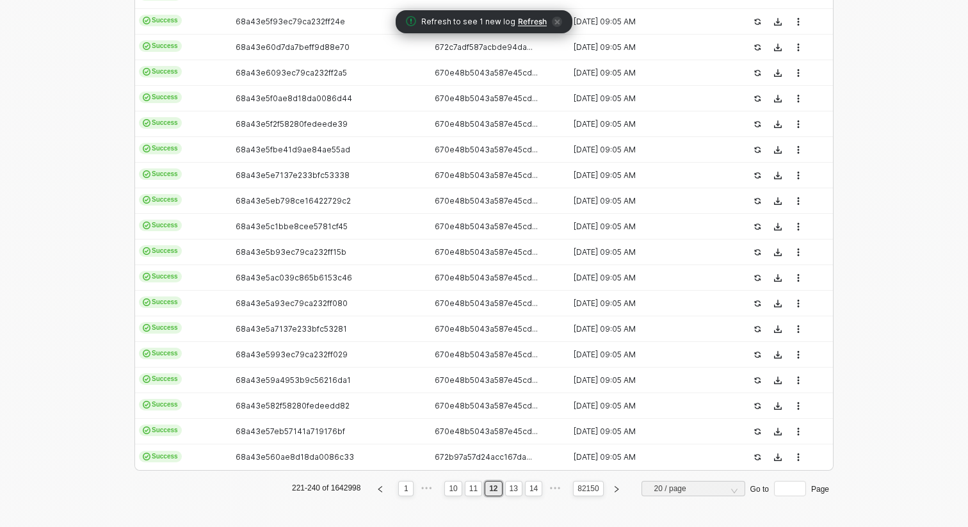
click at [537, 489] on link "14" at bounding box center [534, 489] width 16 height 14
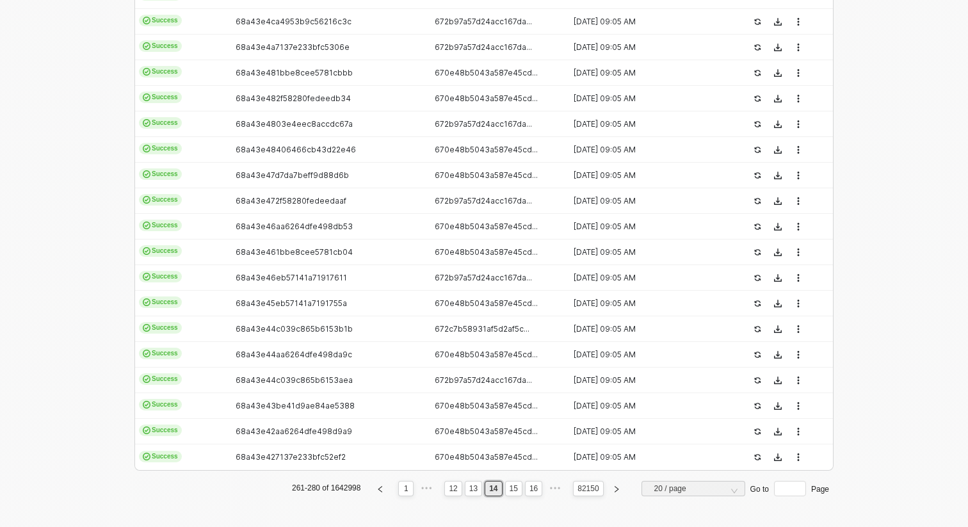
click at [537, 489] on link "16" at bounding box center [534, 489] width 16 height 14
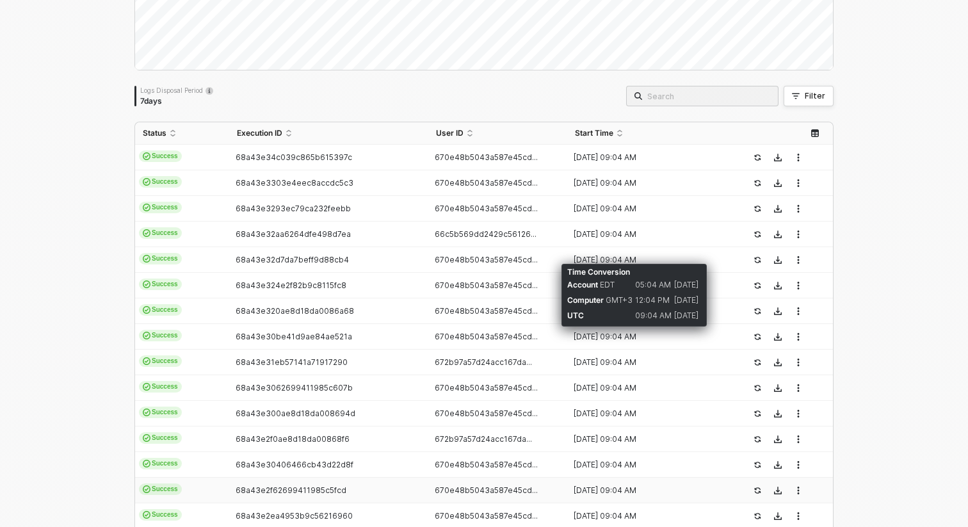
scroll to position [0, 0]
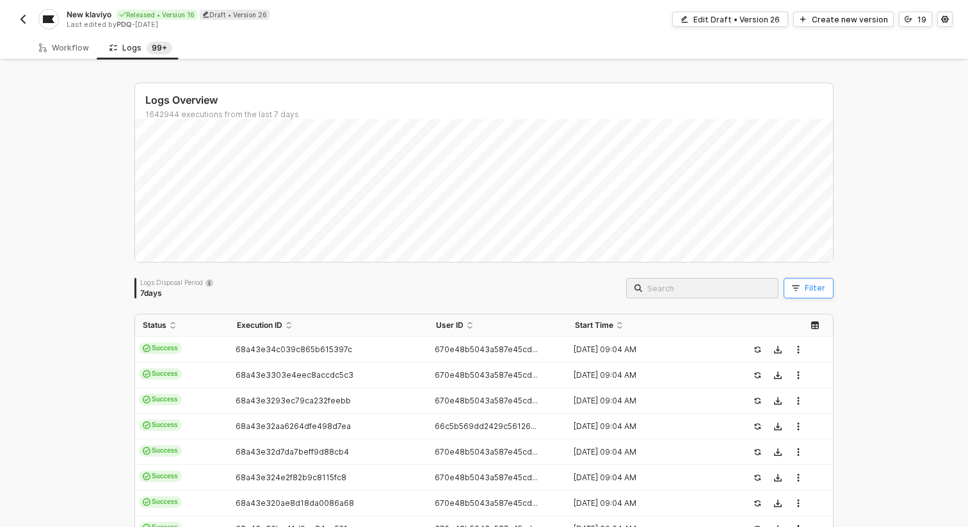
click at [807, 286] on div "Filter" at bounding box center [815, 288] width 20 height 10
click at [797, 282] on button "Filter" at bounding box center [809, 288] width 50 height 20
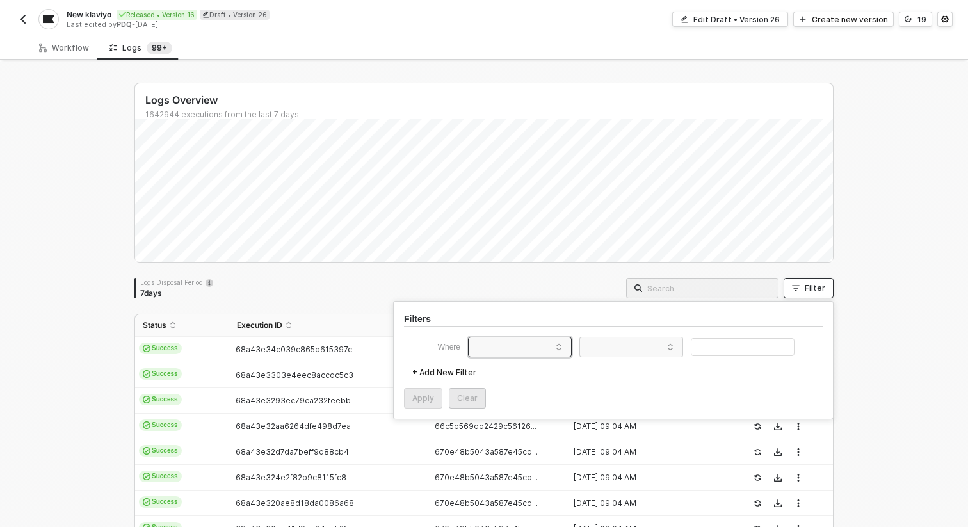
click at [525, 346] on span at bounding box center [522, 346] width 97 height 19
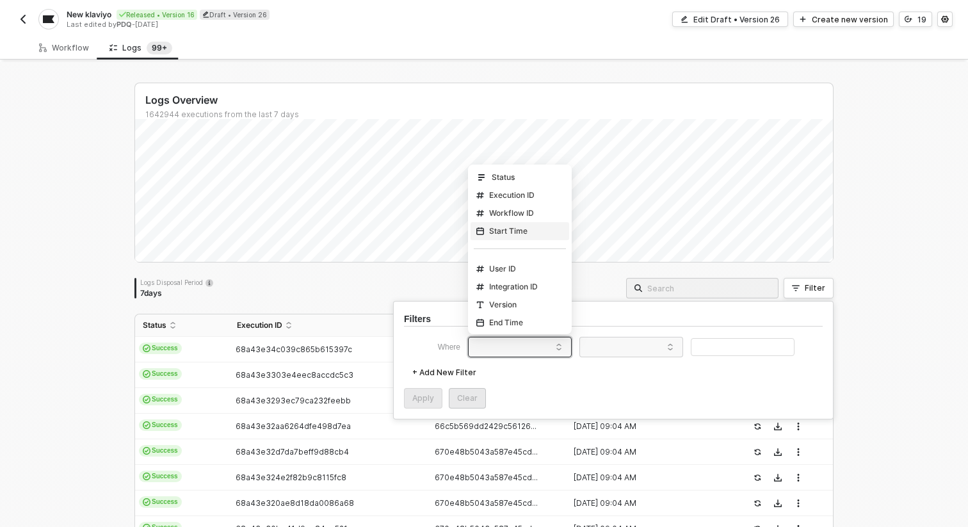
click at [499, 237] on div "Start Time" at bounding box center [520, 231] width 92 height 20
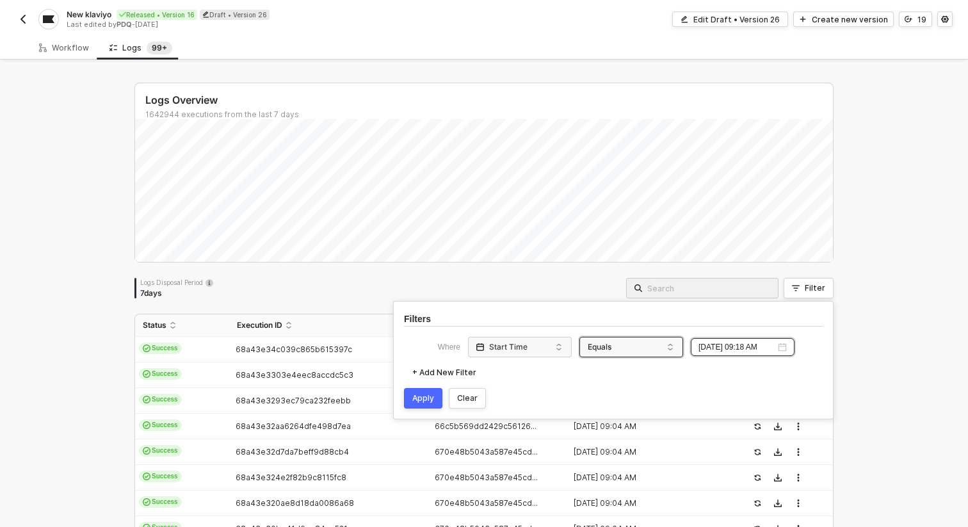
click at [661, 342] on div "Equals" at bounding box center [628, 347] width 86 height 20
click at [649, 368] on div "Equals" at bounding box center [631, 371] width 92 height 20
click at [765, 347] on input "[DATE] 09:18 AM" at bounding box center [737, 347] width 77 height 12
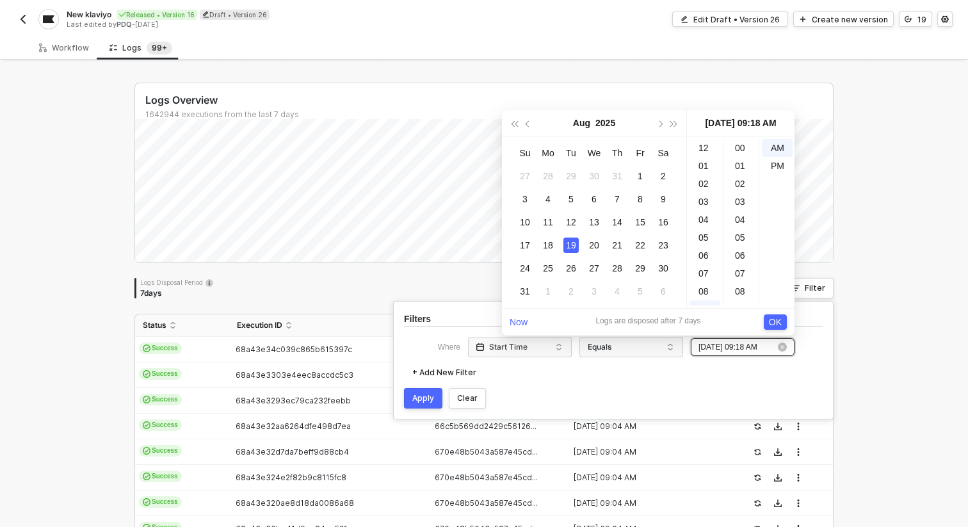
scroll to position [323, 0]
click at [616, 224] on div "14" at bounding box center [617, 222] width 15 height 15
click at [700, 152] on div "09" at bounding box center [705, 148] width 31 height 18
click at [733, 150] on div "18" at bounding box center [741, 148] width 31 height 18
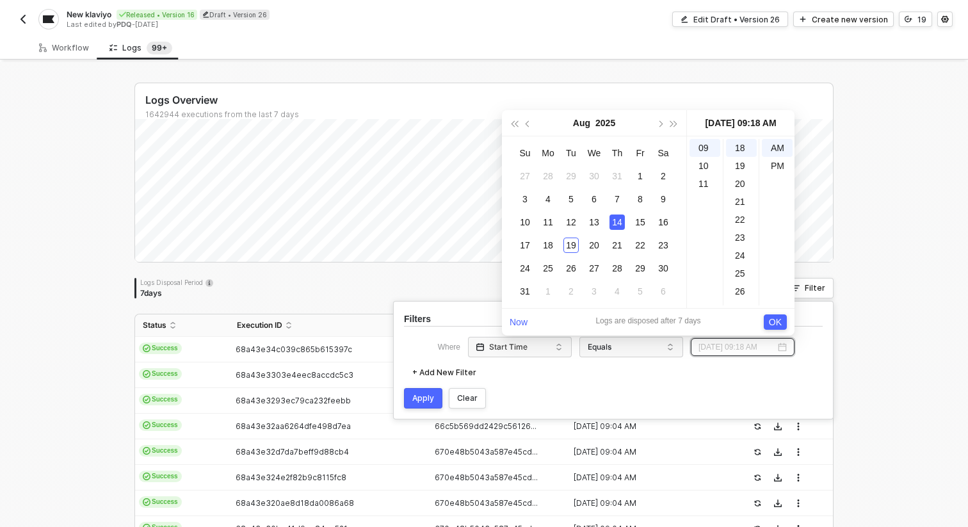
type input "[DATE] 09:18 AM"
click at [772, 321] on span "OK" at bounding box center [775, 322] width 13 height 14
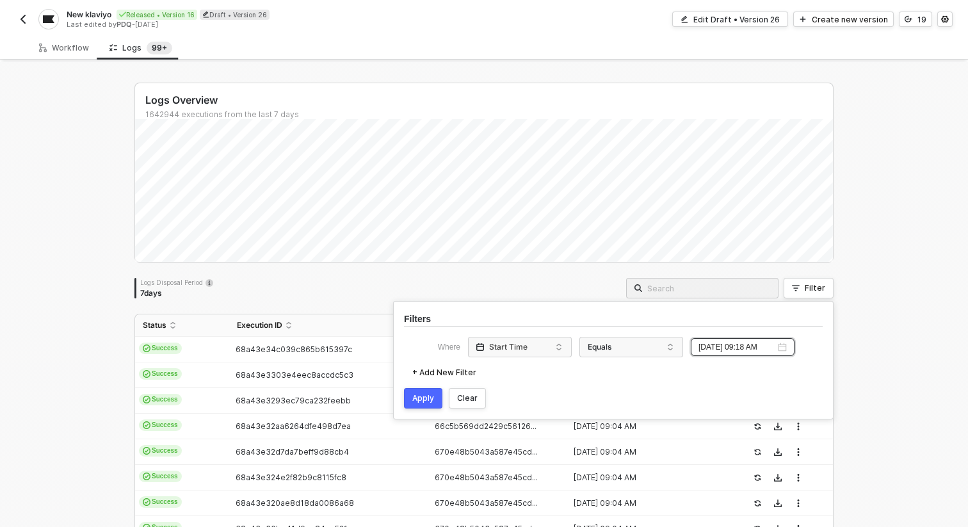
click at [438, 397] on button "Apply" at bounding box center [423, 398] width 38 height 20
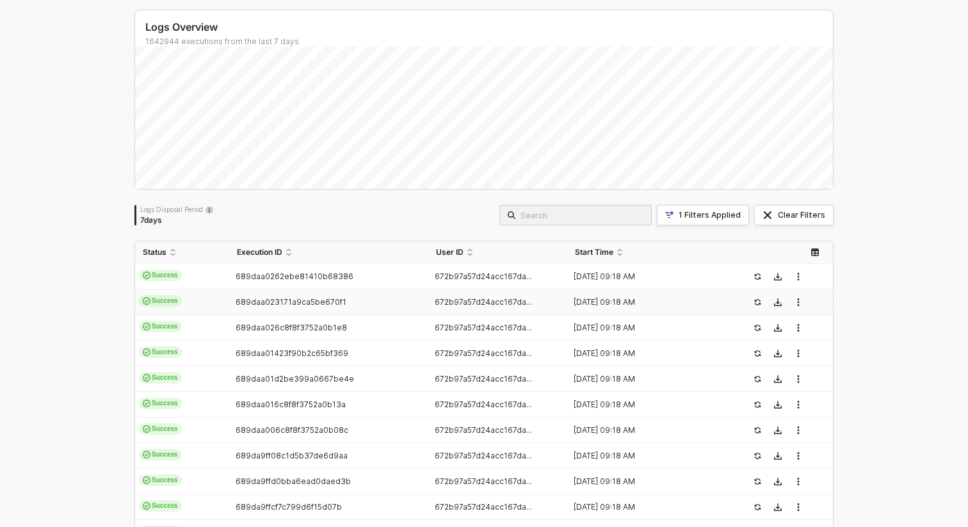
scroll to position [83, 0]
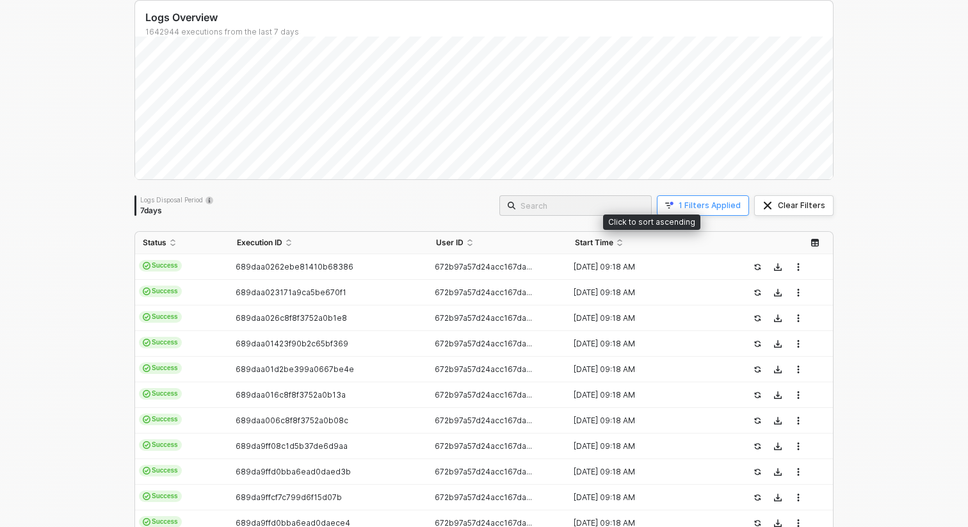
click at [700, 202] on div "1 Filters Applied" at bounding box center [710, 205] width 62 height 10
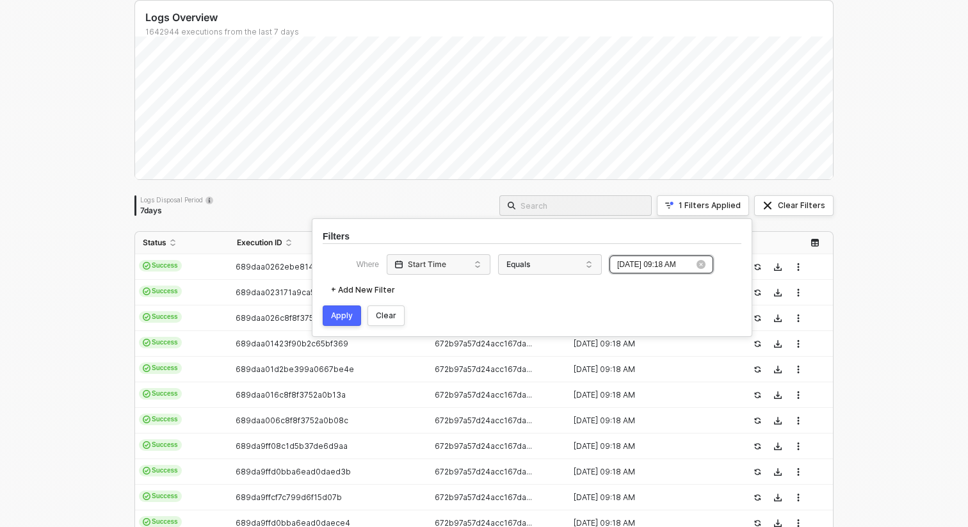
click at [672, 265] on input "[DATE] 09:18 AM" at bounding box center [655, 265] width 77 height 12
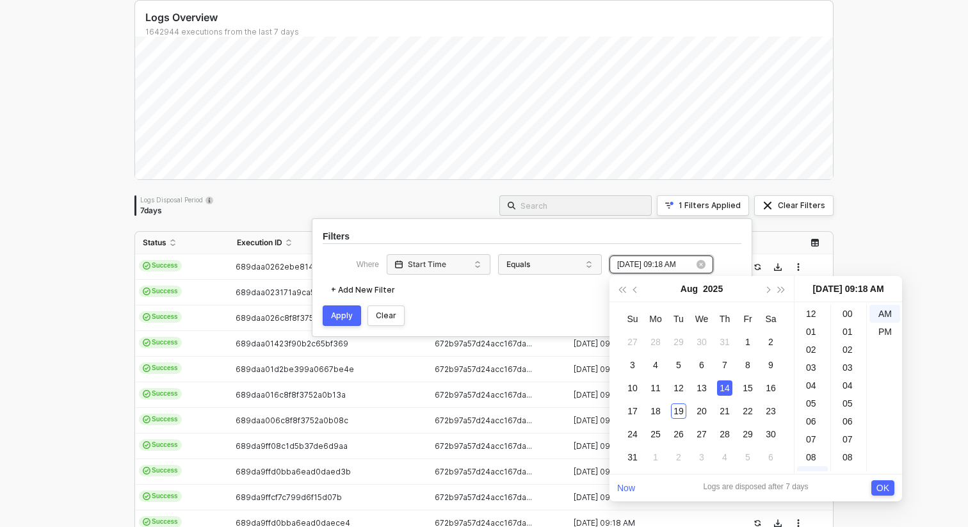
scroll to position [323, 0]
type input "[DATE] 09:18 AM"
click at [565, 268] on div "Equals" at bounding box center [547, 264] width 86 height 20
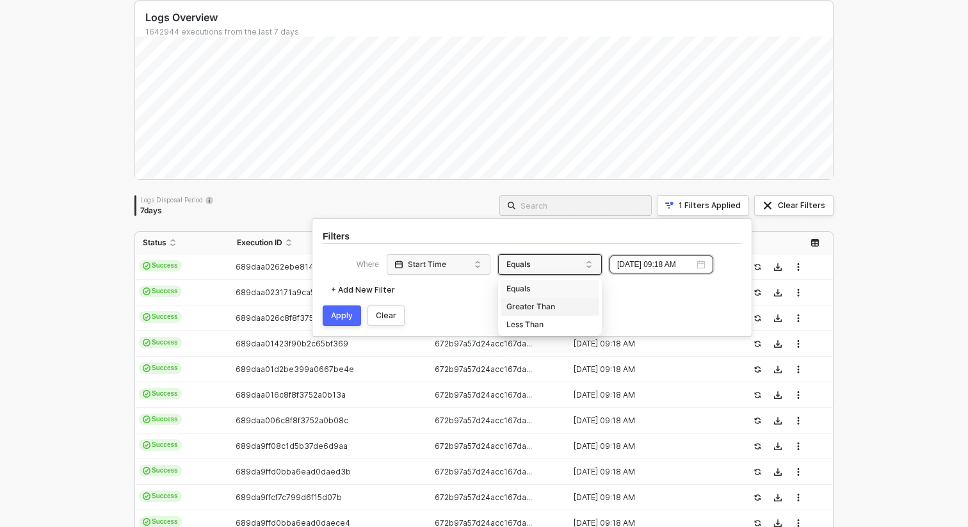
click at [557, 307] on div "Greater Than" at bounding box center [550, 307] width 92 height 20
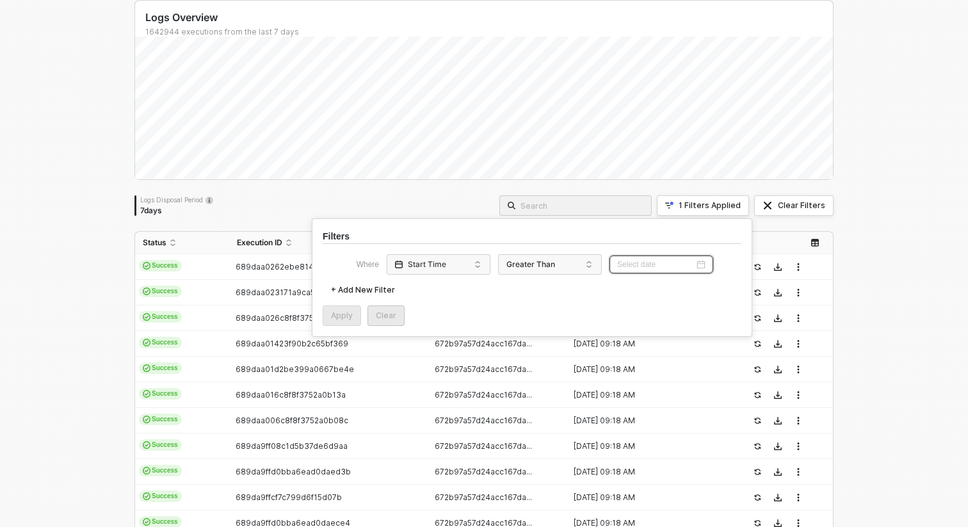
click at [646, 262] on input at bounding box center [655, 265] width 77 height 12
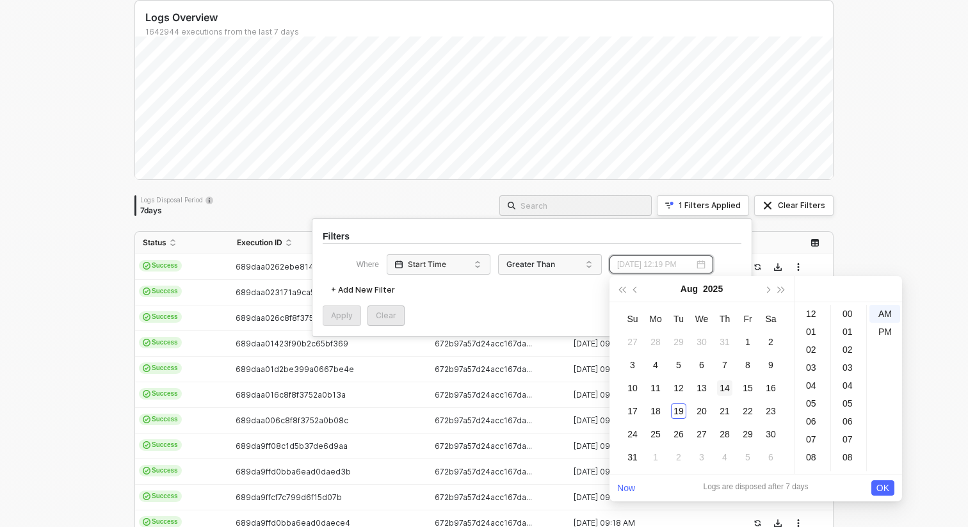
click at [722, 389] on div "14" at bounding box center [724, 387] width 15 height 15
click at [890, 311] on div "AM" at bounding box center [885, 314] width 31 height 18
click at [847, 315] on div "00" at bounding box center [849, 314] width 31 height 18
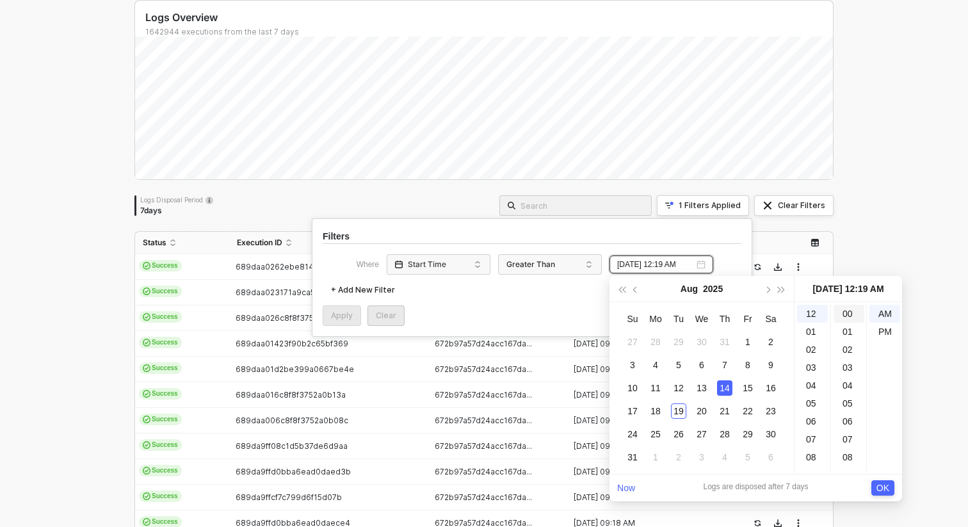
type input "[DATE] 12:00 AM"
click at [510, 300] on div "+ Add New Filter" at bounding box center [532, 290] width 419 height 20
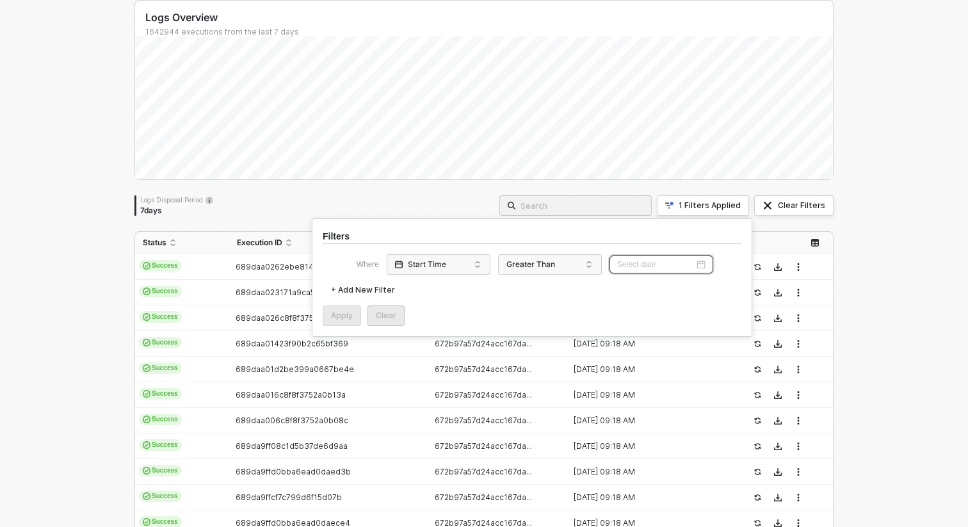
click at [369, 286] on div "+ Add New Filter" at bounding box center [363, 290] width 64 height 10
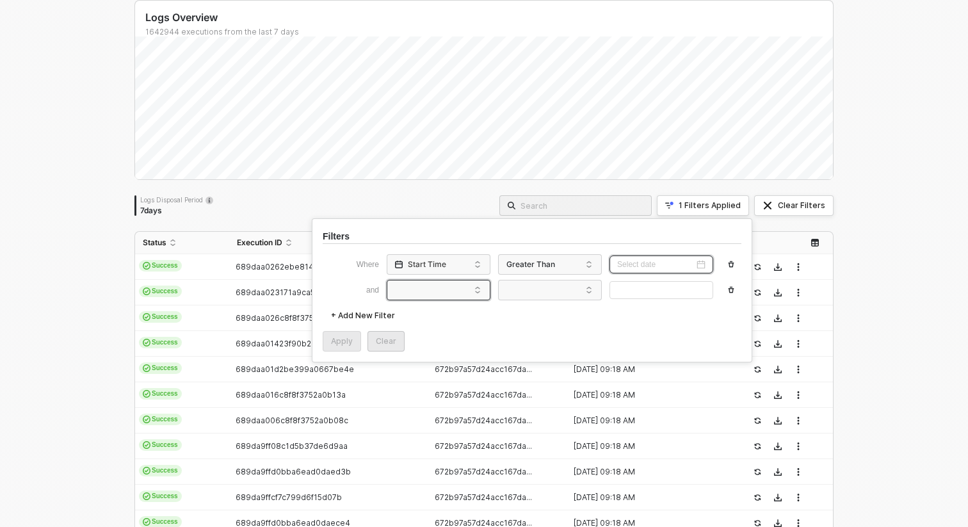
click at [451, 294] on span at bounding box center [441, 289] width 97 height 19
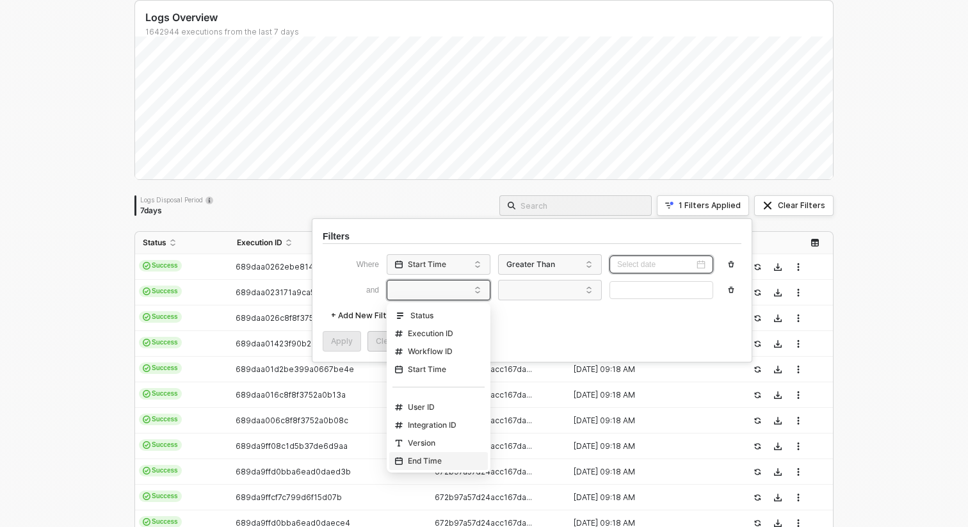
click at [437, 451] on div "End Time" at bounding box center [439, 461] width 92 height 20
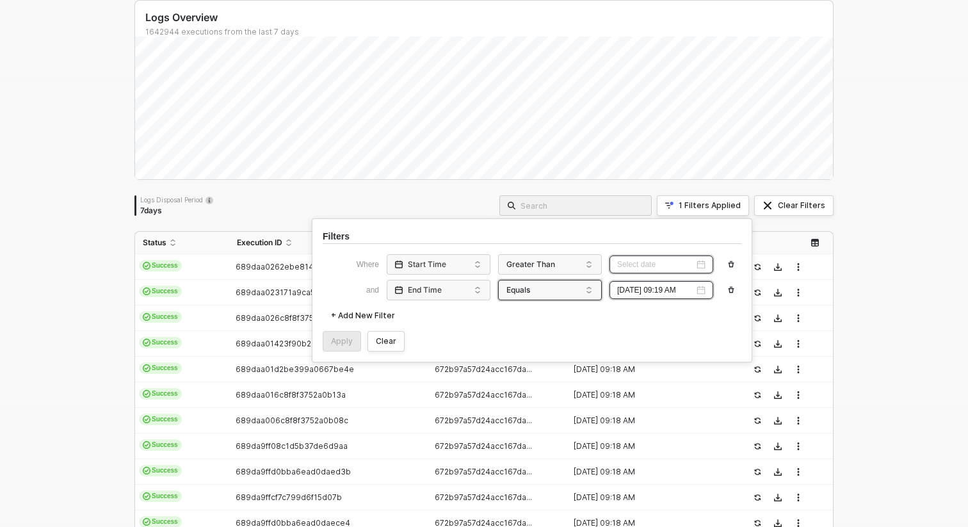
click at [558, 291] on div "Equals" at bounding box center [547, 290] width 86 height 20
click at [539, 350] on div "Less Than" at bounding box center [550, 350] width 92 height 20
click at [647, 291] on input at bounding box center [655, 290] width 77 height 12
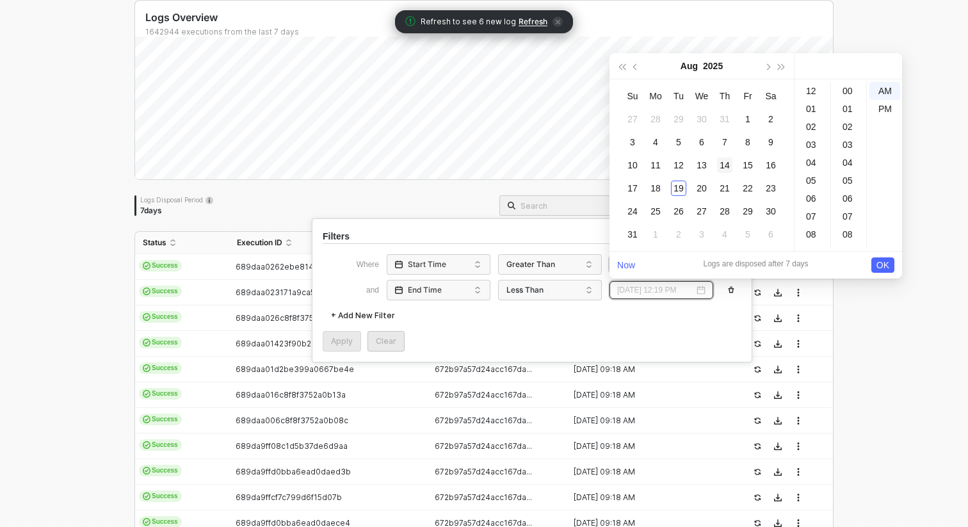
click at [731, 165] on div "14" at bounding box center [724, 165] width 15 height 15
click at [843, 86] on div "00" at bounding box center [849, 91] width 31 height 18
click at [810, 194] on div "06" at bounding box center [812, 199] width 31 height 18
click at [846, 91] on div "00" at bounding box center [849, 91] width 31 height 18
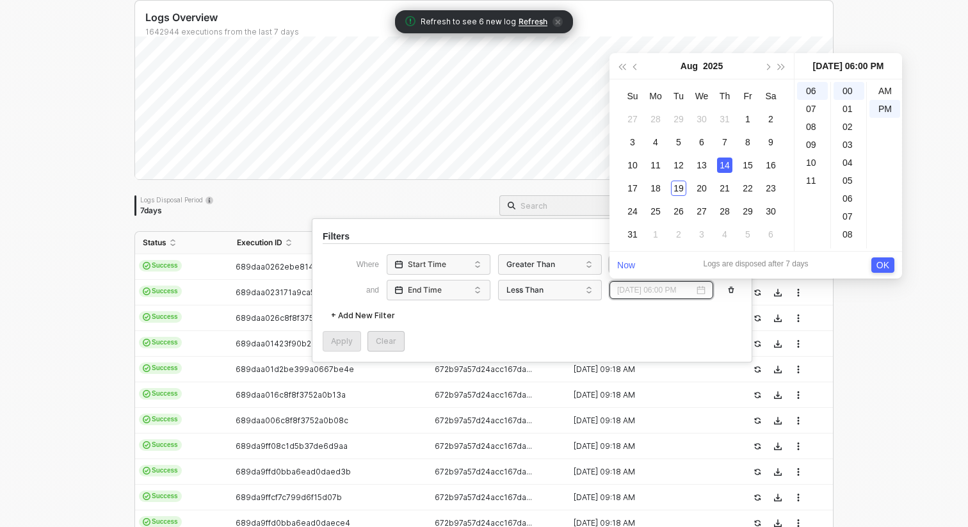
type input "[DATE] 06:00 PM"
click at [881, 266] on span "OK" at bounding box center [883, 265] width 13 height 14
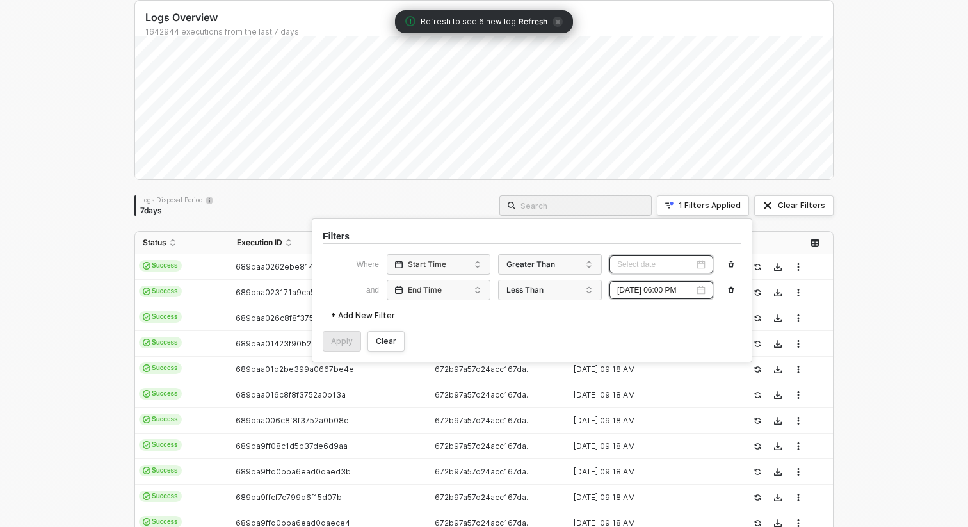
click at [676, 262] on input at bounding box center [655, 265] width 77 height 12
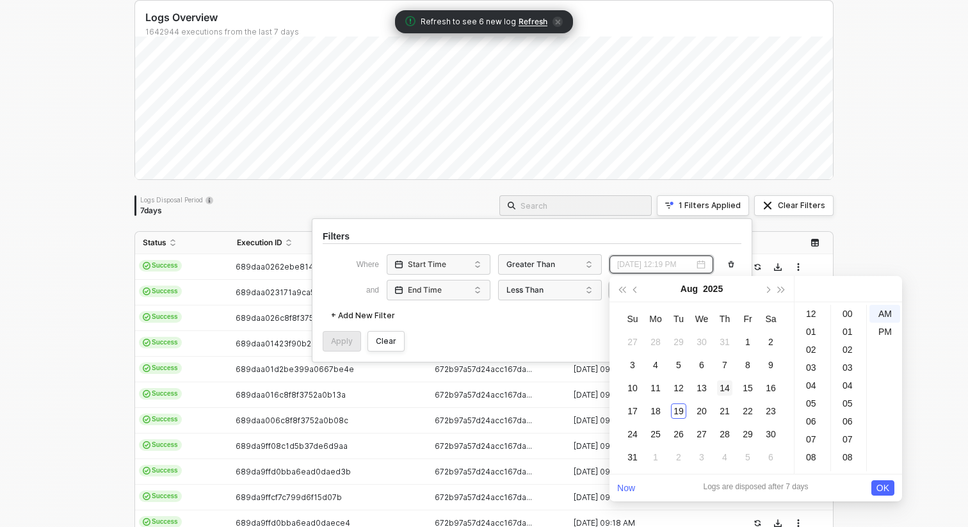
click at [727, 393] on div "14" at bounding box center [724, 387] width 15 height 15
click at [883, 311] on div "AM" at bounding box center [885, 314] width 31 height 18
click at [849, 315] on div "00" at bounding box center [849, 314] width 31 height 18
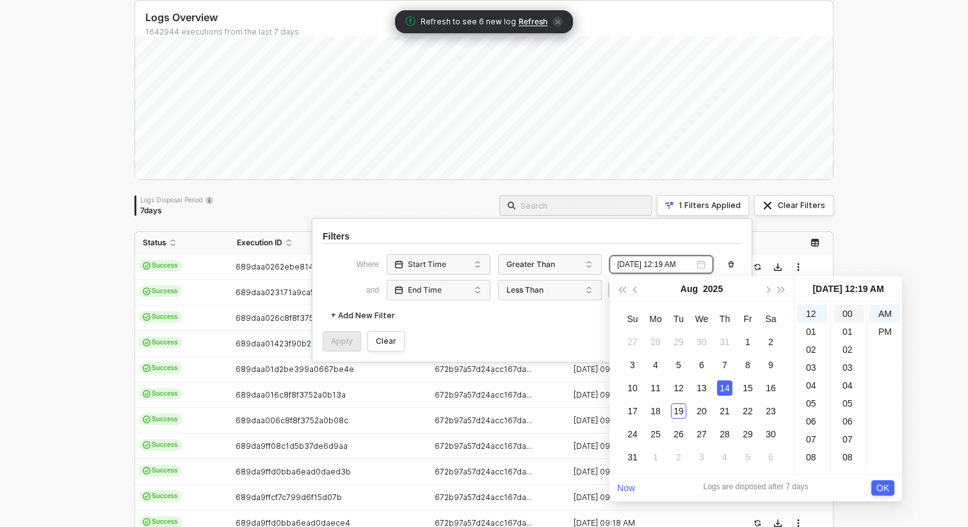
type input "[DATE] 12:00 AM"
click at [882, 485] on span "OK" at bounding box center [883, 488] width 13 height 14
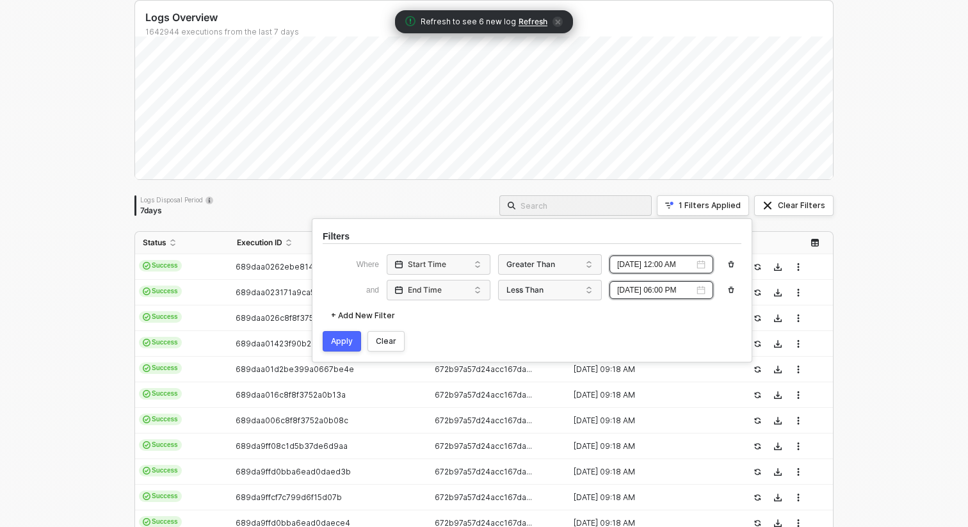
click at [341, 343] on div "Apply" at bounding box center [342, 341] width 22 height 10
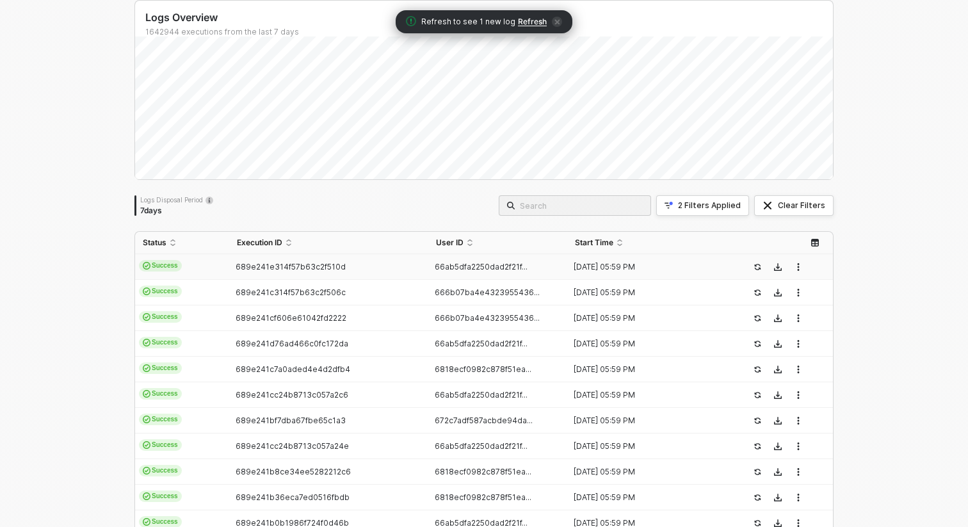
click at [350, 267] on div "689e241e314f57b63c2f510d" at bounding box center [323, 267] width 189 height 10
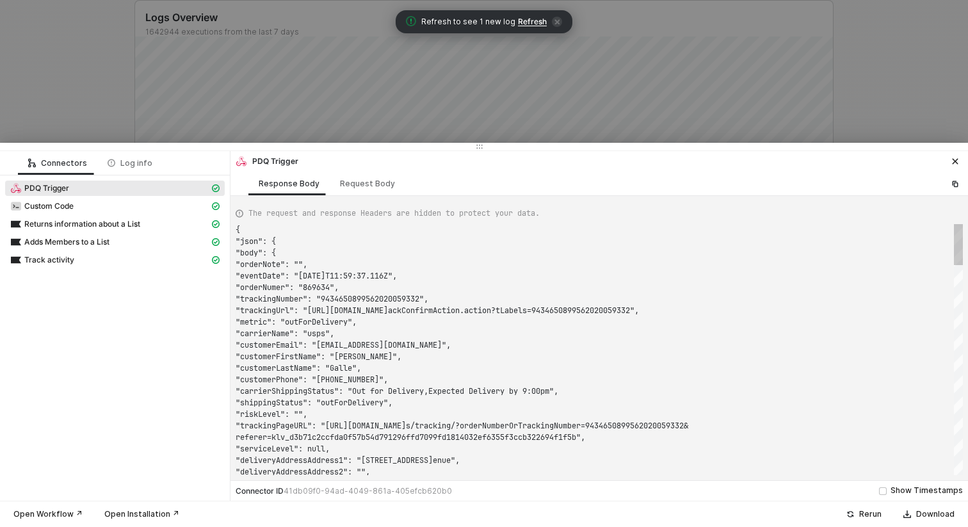
scroll to position [115, 0]
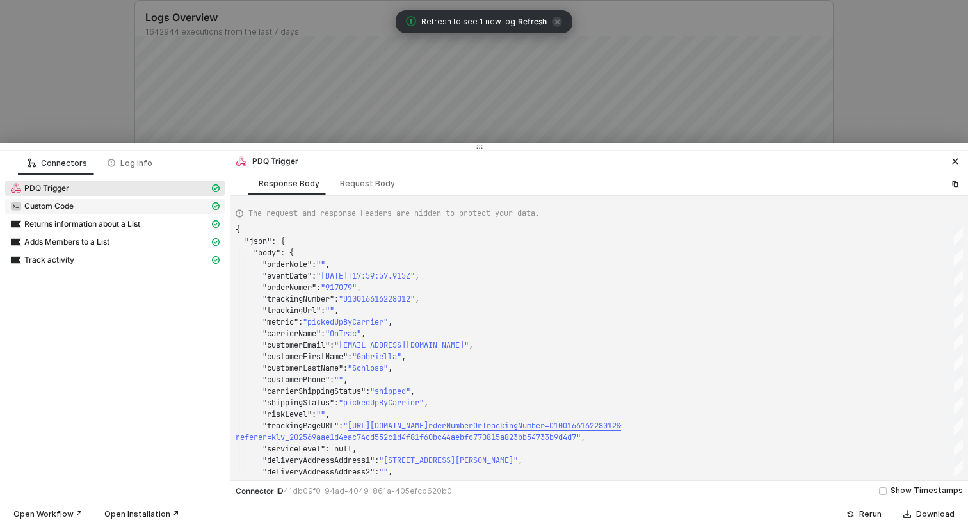
click at [117, 211] on div "Custom Code" at bounding box center [109, 206] width 199 height 12
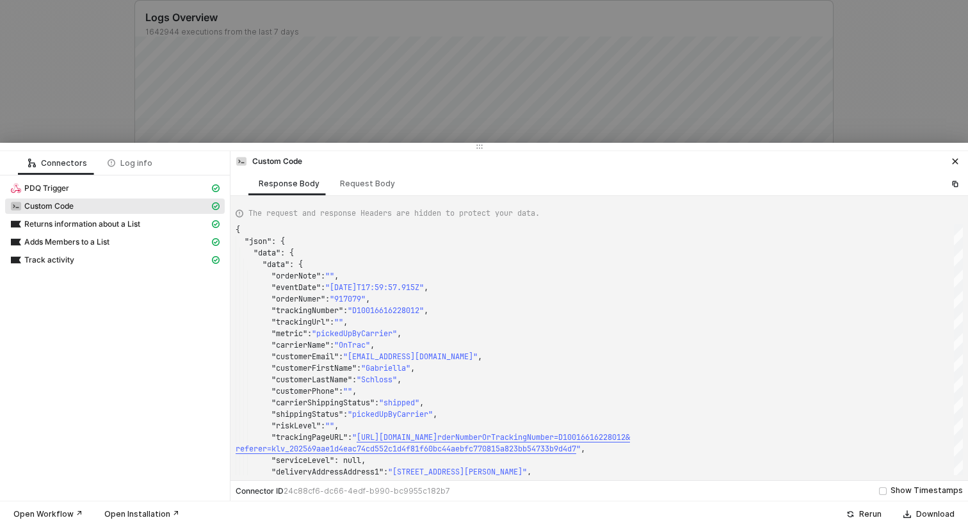
click at [93, 196] on div "PDQ Trigger" at bounding box center [115, 190] width 220 height 18
click at [85, 191] on div "PDQ Trigger" at bounding box center [109, 189] width 199 height 12
type textarea "{ "json": { "body": { "orderNote": "", "eventDate": "[DATE]T17:59:57.915Z", "or…"
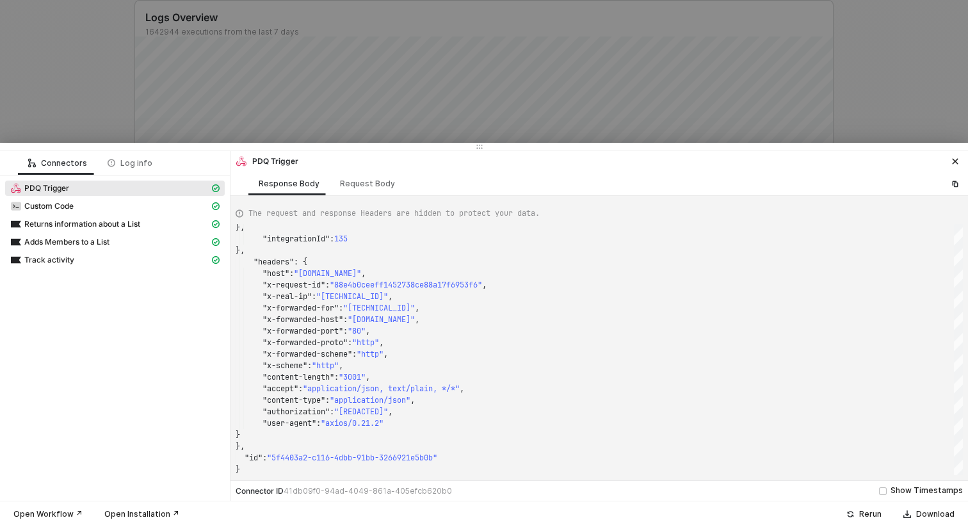
click at [269, 126] on div at bounding box center [484, 263] width 968 height 527
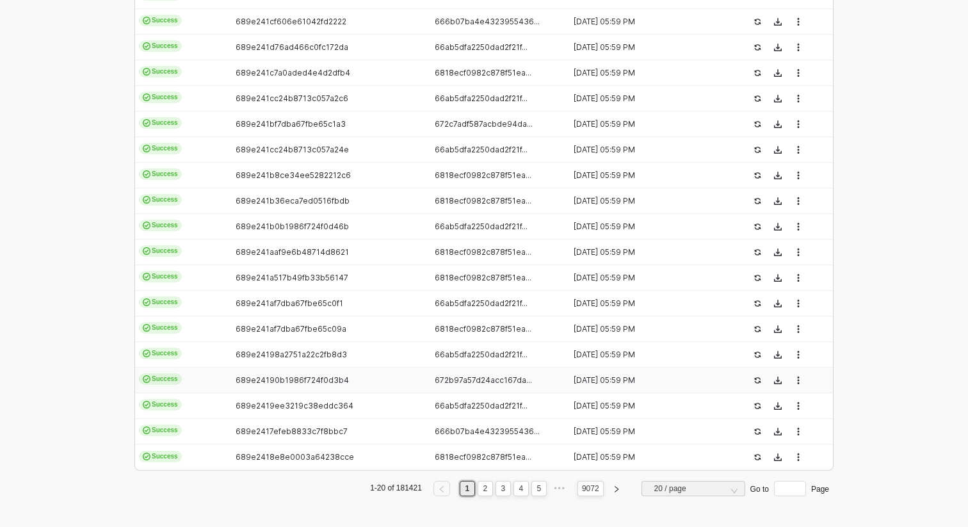
scroll to position [0, 0]
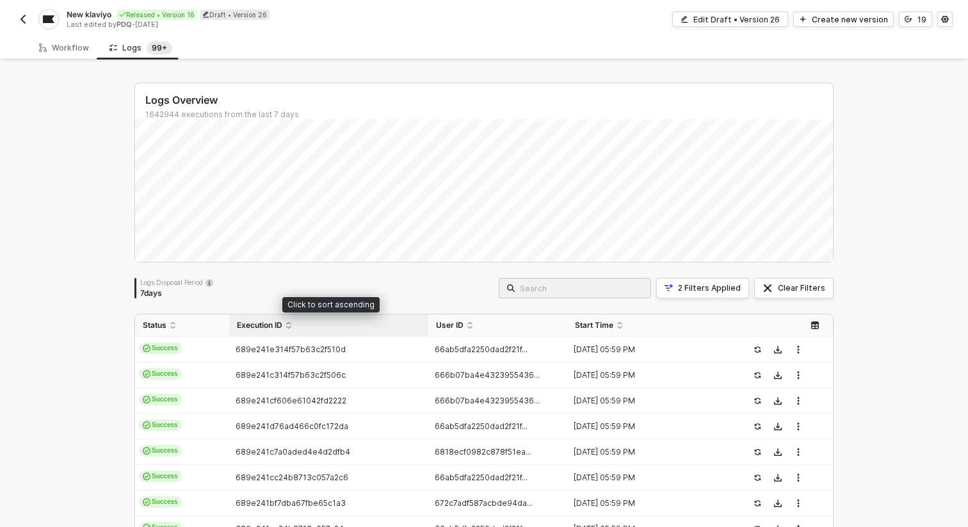
drag, startPoint x: 231, startPoint y: 328, endPoint x: 268, endPoint y: 328, distance: 37.8
click at [270, 328] on div "Execution ID" at bounding box center [329, 325] width 184 height 10
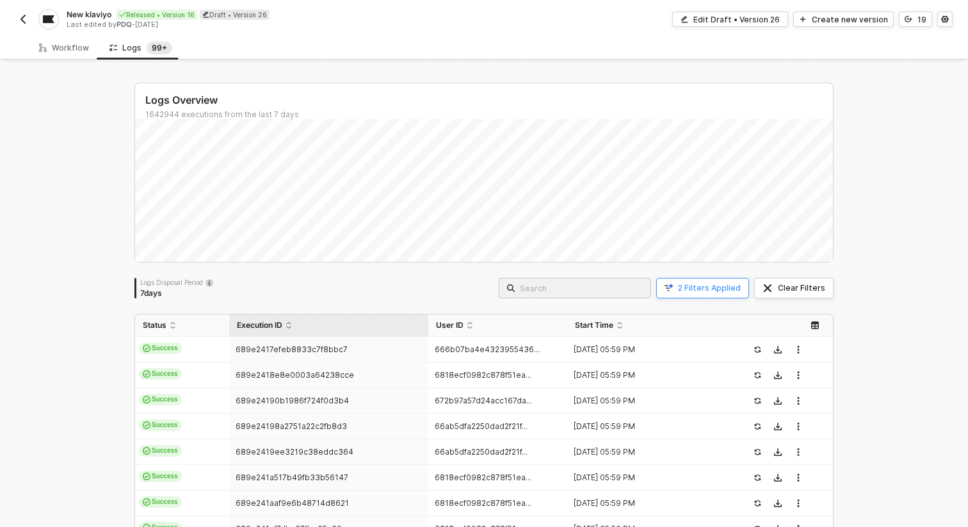
click at [720, 293] on button "2 Filters Applied" at bounding box center [702, 288] width 93 height 20
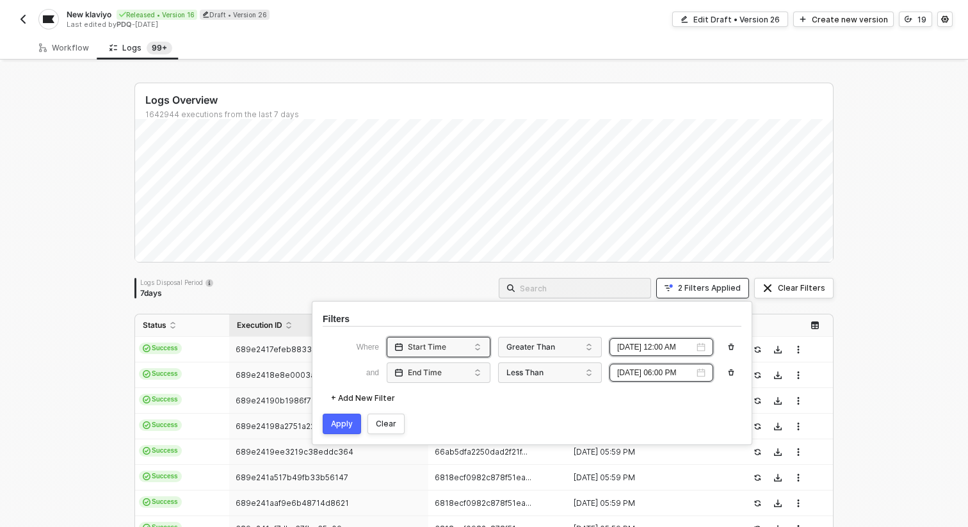
click at [468, 351] on div "Start Time" at bounding box center [436, 347] width 86 height 20
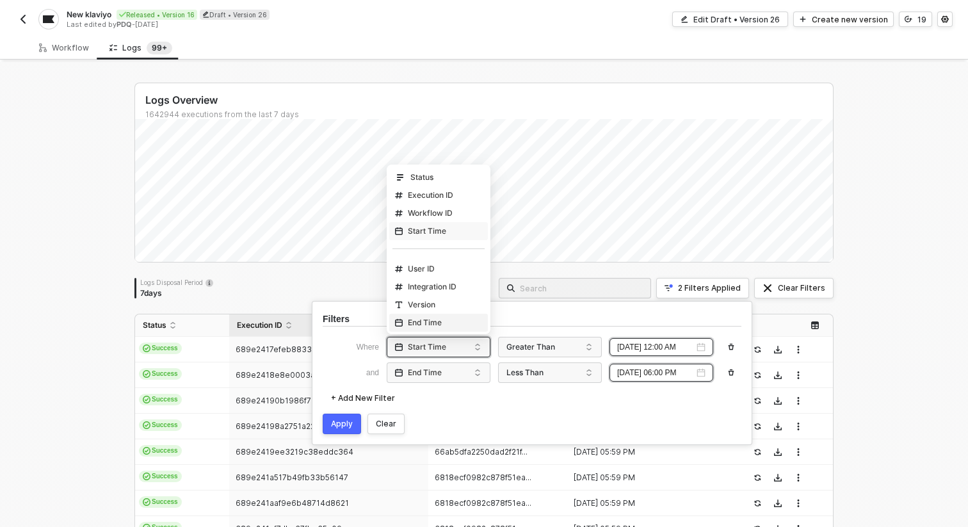
click at [364, 287] on div "Logs Disposal Period 7 days 2 Filters Applied Clear Filters" at bounding box center [483, 288] width 699 height 20
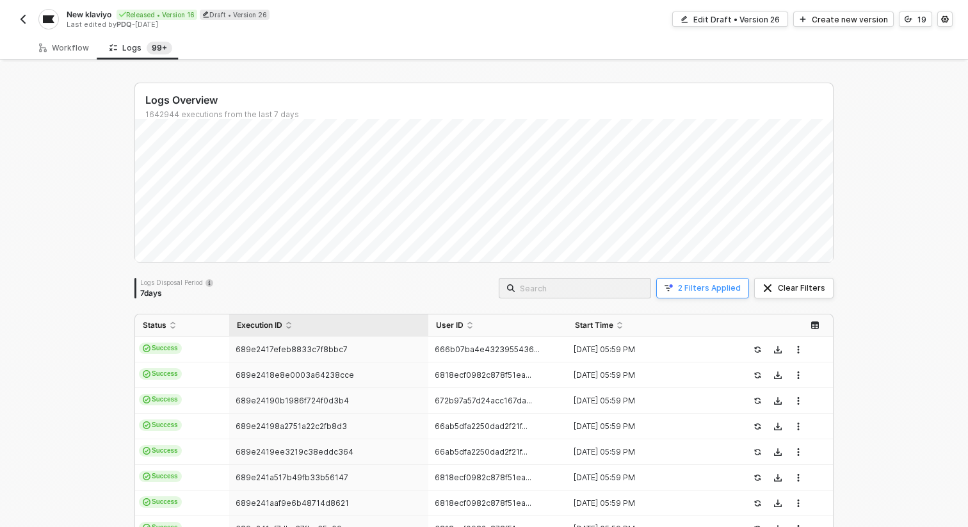
click at [703, 293] on div "2 Filters Applied" at bounding box center [709, 288] width 63 height 10
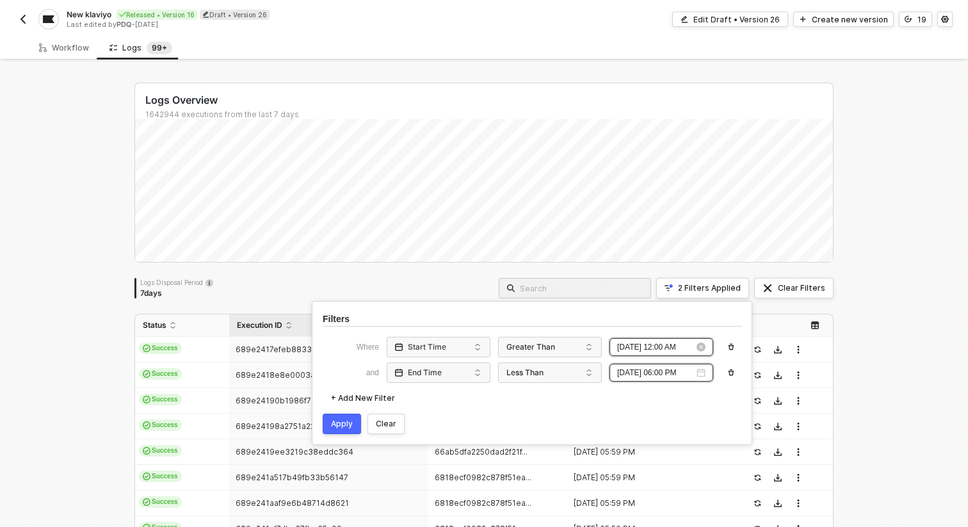
click at [676, 352] on input "[DATE] 12:00 AM" at bounding box center [655, 347] width 77 height 12
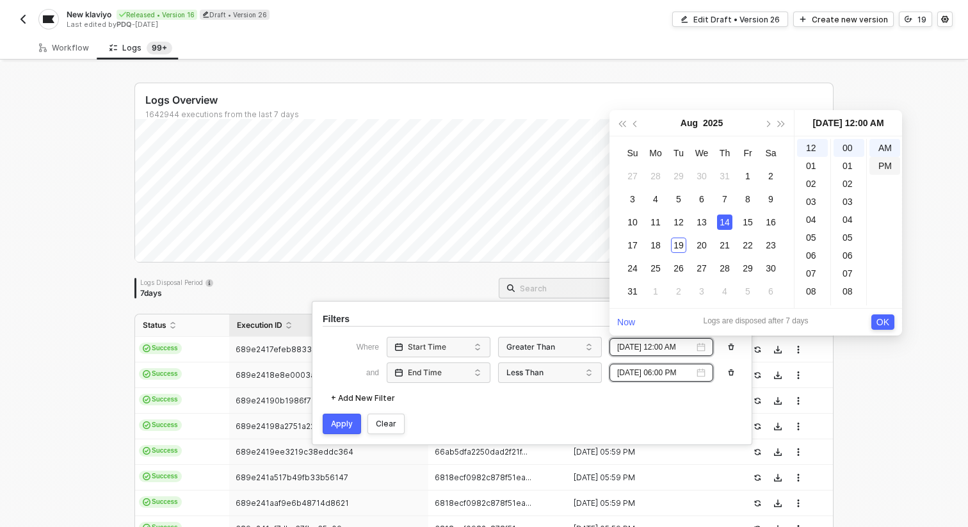
click at [873, 164] on div "PM" at bounding box center [885, 166] width 31 height 18
click at [815, 170] on div "01" at bounding box center [812, 166] width 31 height 18
type input "[DATE] 01:00 PM"
click at [843, 150] on div "00" at bounding box center [849, 148] width 31 height 18
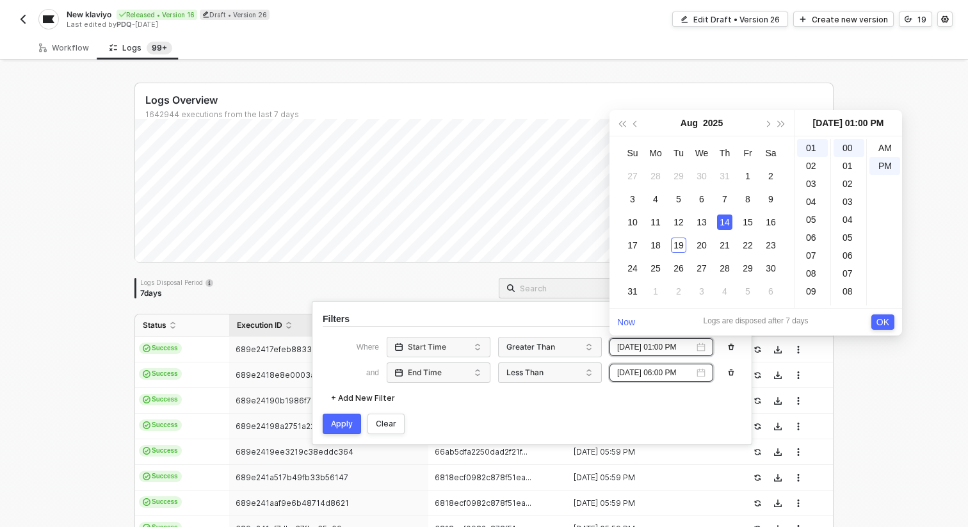
click at [885, 318] on span "OK" at bounding box center [883, 322] width 13 height 14
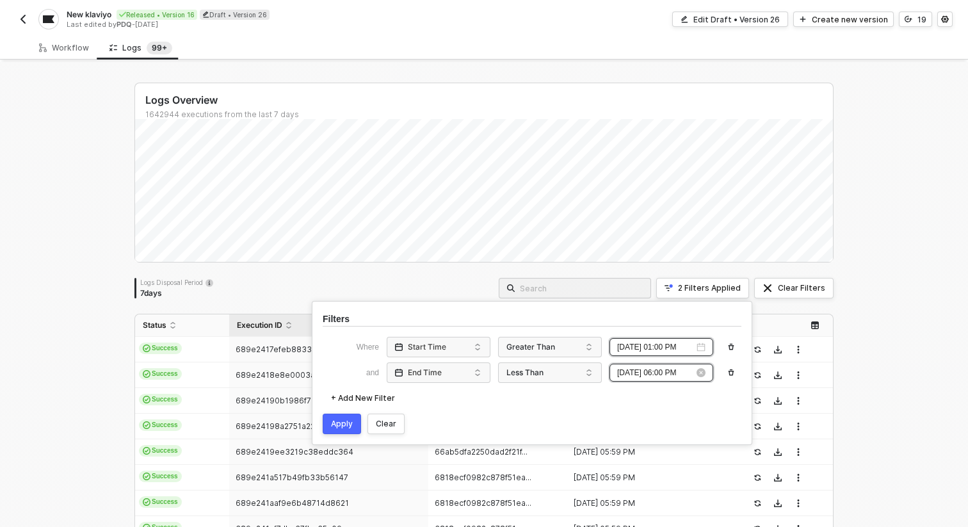
click at [681, 371] on input "[DATE] 06:00 PM" at bounding box center [655, 373] width 77 height 12
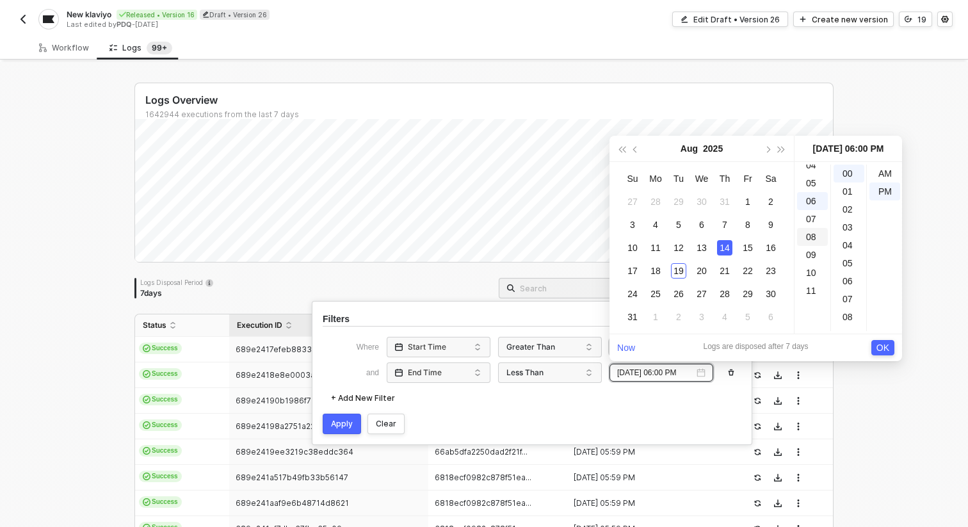
scroll to position [0, 0]
click at [817, 227] on div "03" at bounding box center [812, 227] width 31 height 18
type input "[DATE] 03:00 PM"
click at [883, 343] on span "OK" at bounding box center [883, 348] width 13 height 14
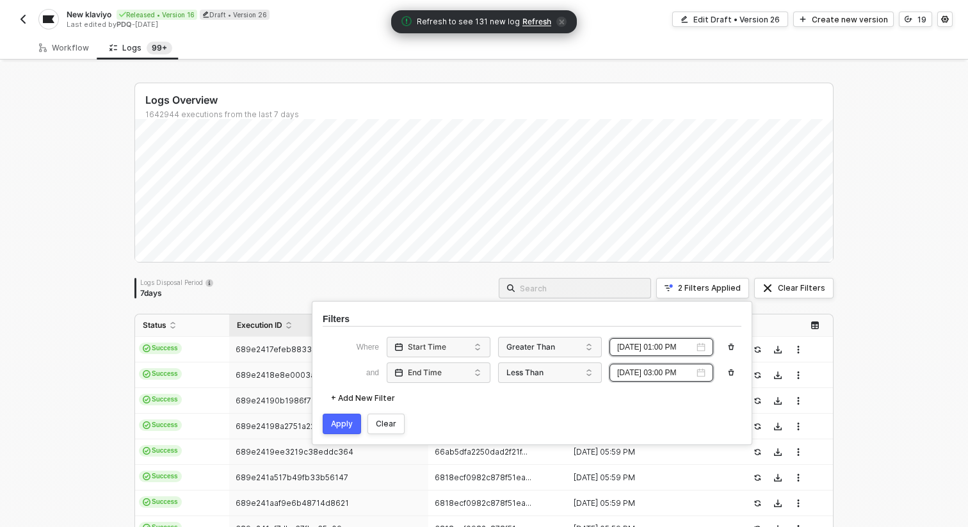
click at [355, 427] on button "Apply" at bounding box center [342, 424] width 38 height 20
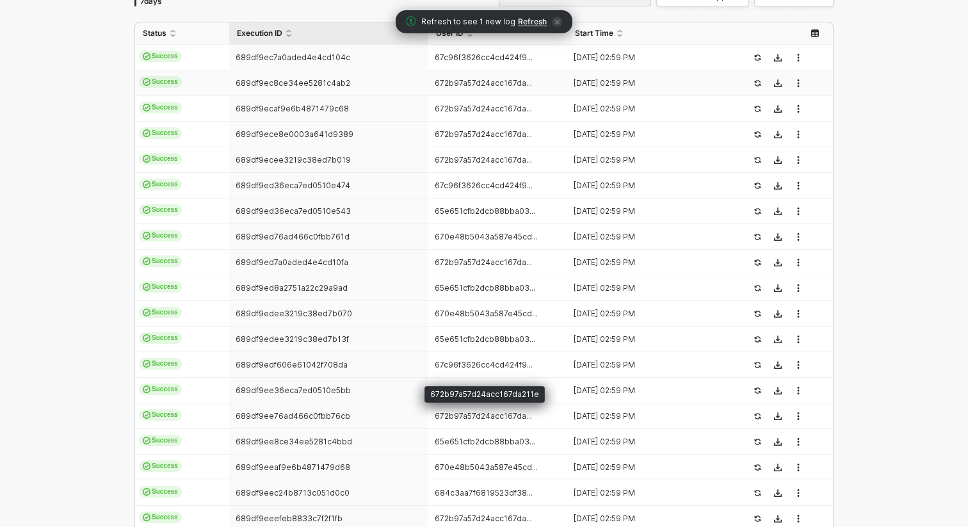
scroll to position [379, 0]
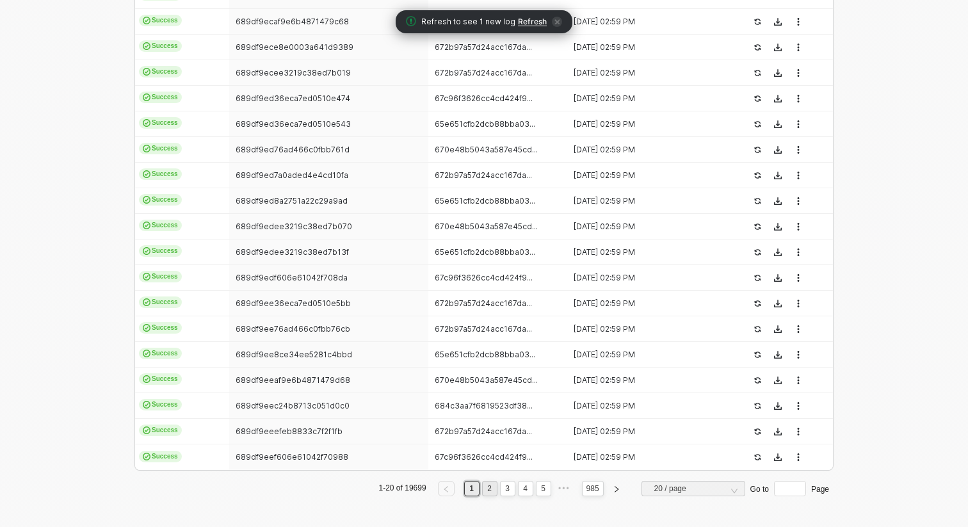
click at [485, 485] on link "2" at bounding box center [490, 489] width 12 height 14
click at [501, 486] on link "3" at bounding box center [507, 489] width 12 height 14
click at [537, 487] on link "5" at bounding box center [543, 489] width 12 height 14
click at [542, 489] on link "7" at bounding box center [543, 489] width 12 height 14
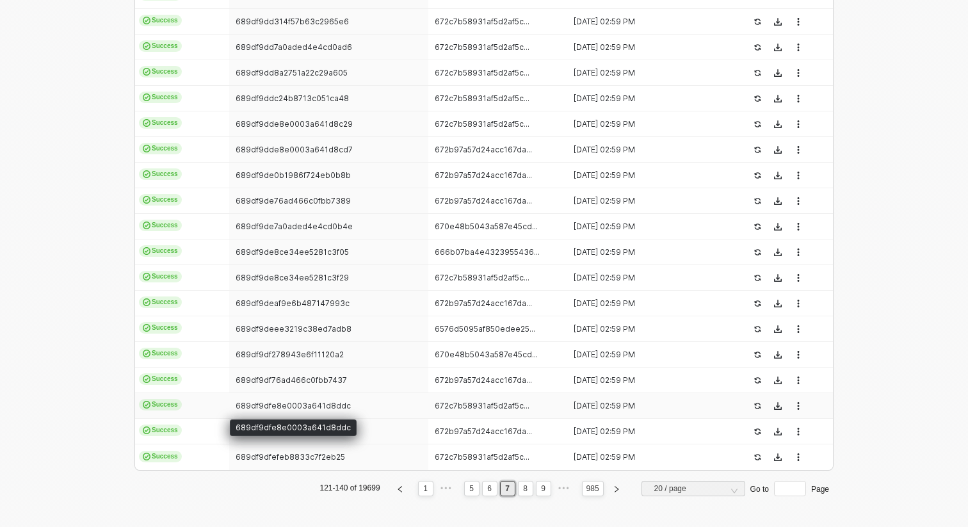
click at [319, 409] on span "689df9dfe8e0003a641d8ddc" at bounding box center [293, 406] width 115 height 10
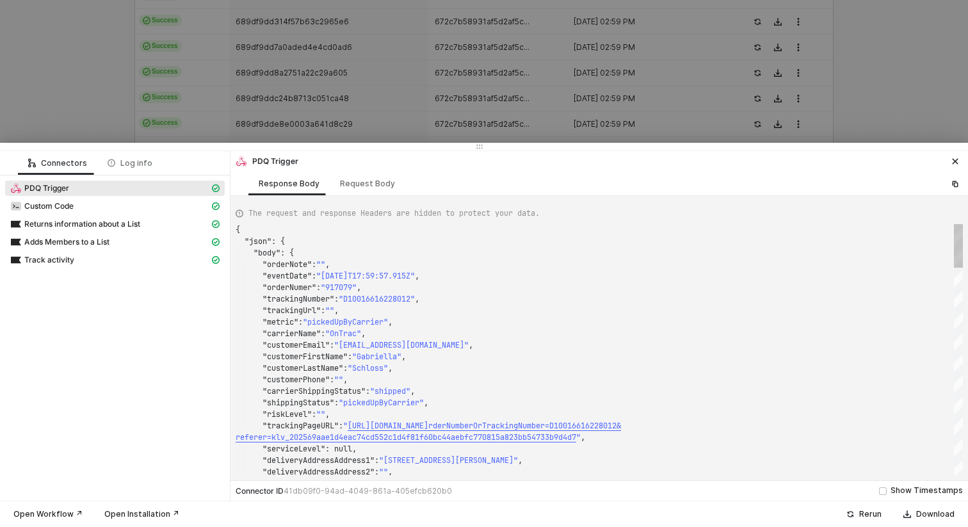
scroll to position [115, 0]
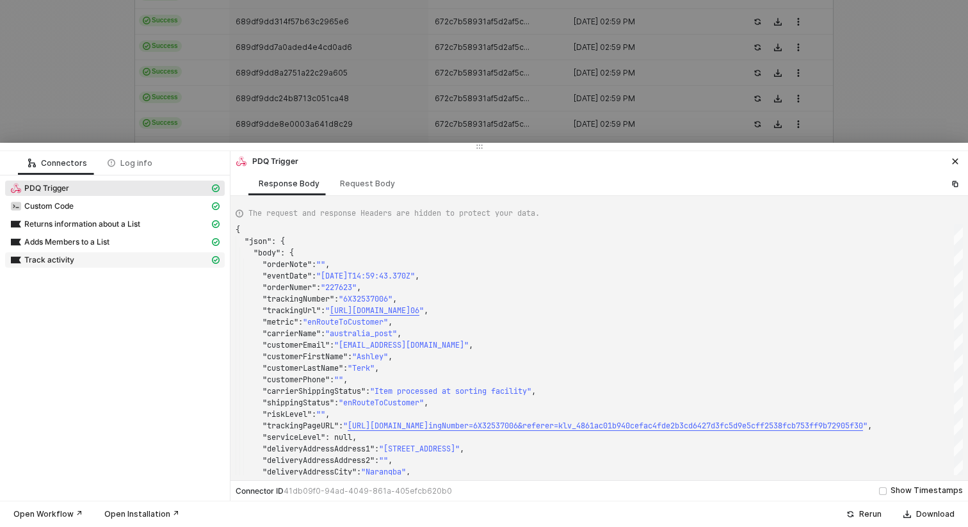
click at [93, 259] on div "Track activity" at bounding box center [109, 260] width 199 height 12
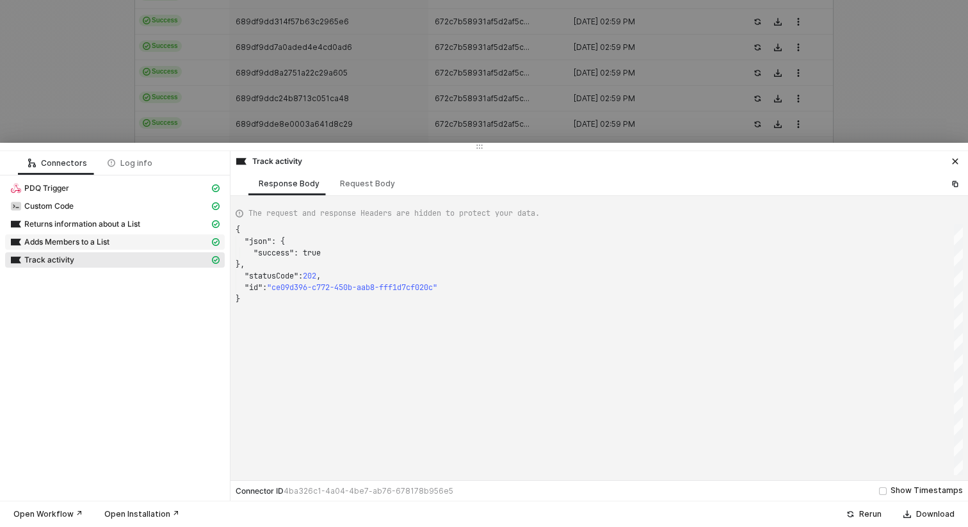
click at [79, 244] on span "Adds Members to a List" at bounding box center [66, 242] width 85 height 10
type textarea "{ "json": { "member": { "id": "01K2HM5F329WJJSST23MWMQFQH", "email": "[EMAIL_AD…"
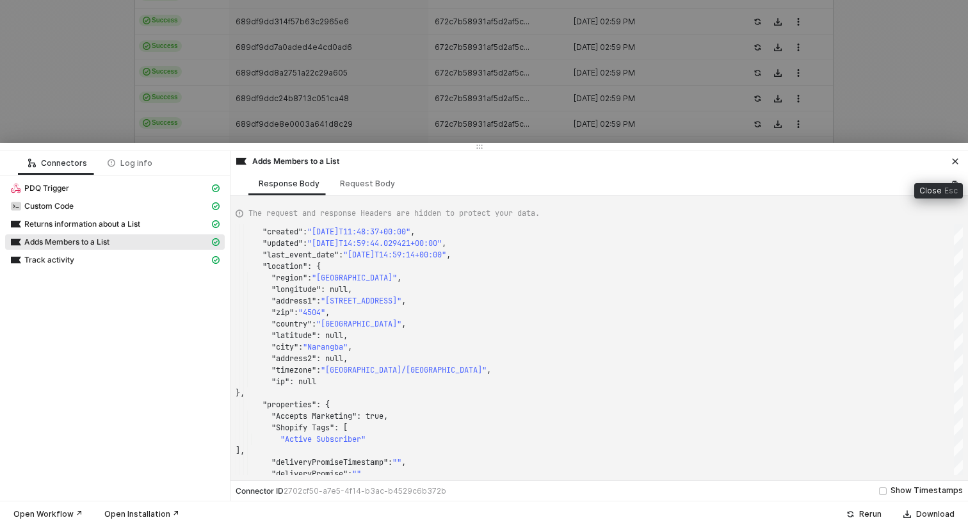
click at [959, 162] on icon "icon-close" at bounding box center [956, 162] width 8 height 8
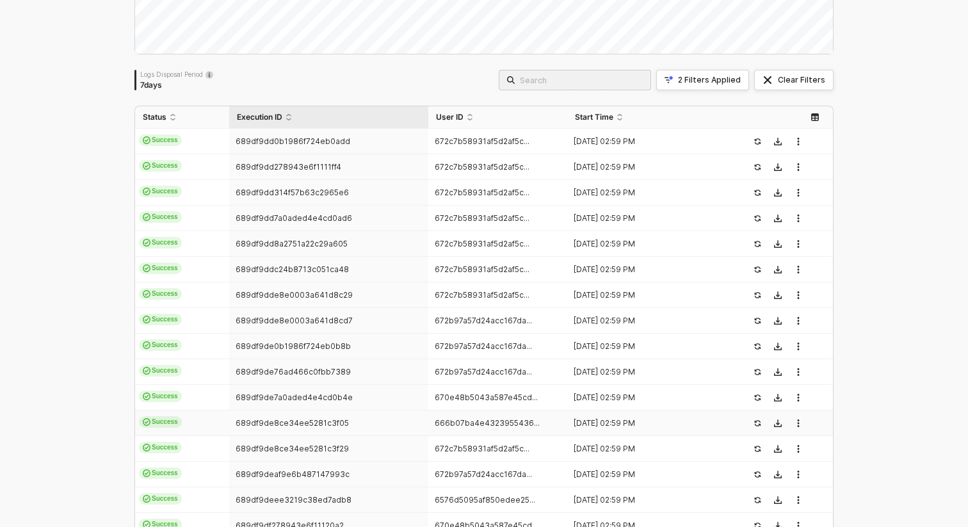
scroll to position [0, 0]
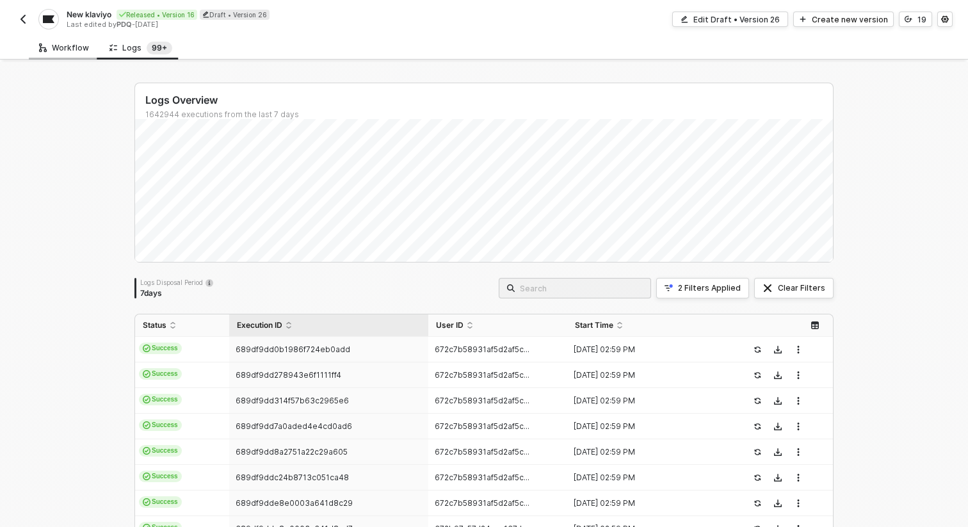
click at [61, 49] on div "Workflow" at bounding box center [64, 48] width 50 height 10
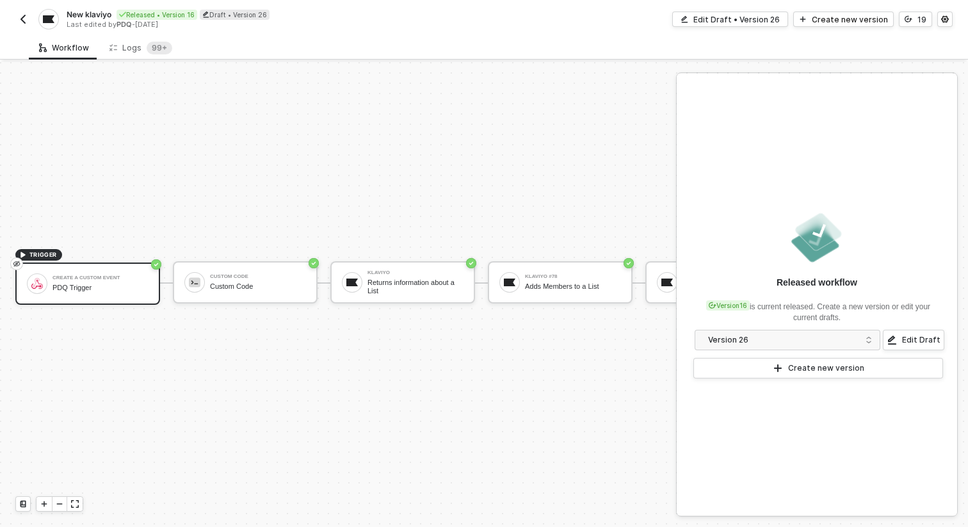
click at [26, 19] on img "button" at bounding box center [23, 19] width 10 height 10
